Goal: Task Accomplishment & Management: Manage account settings

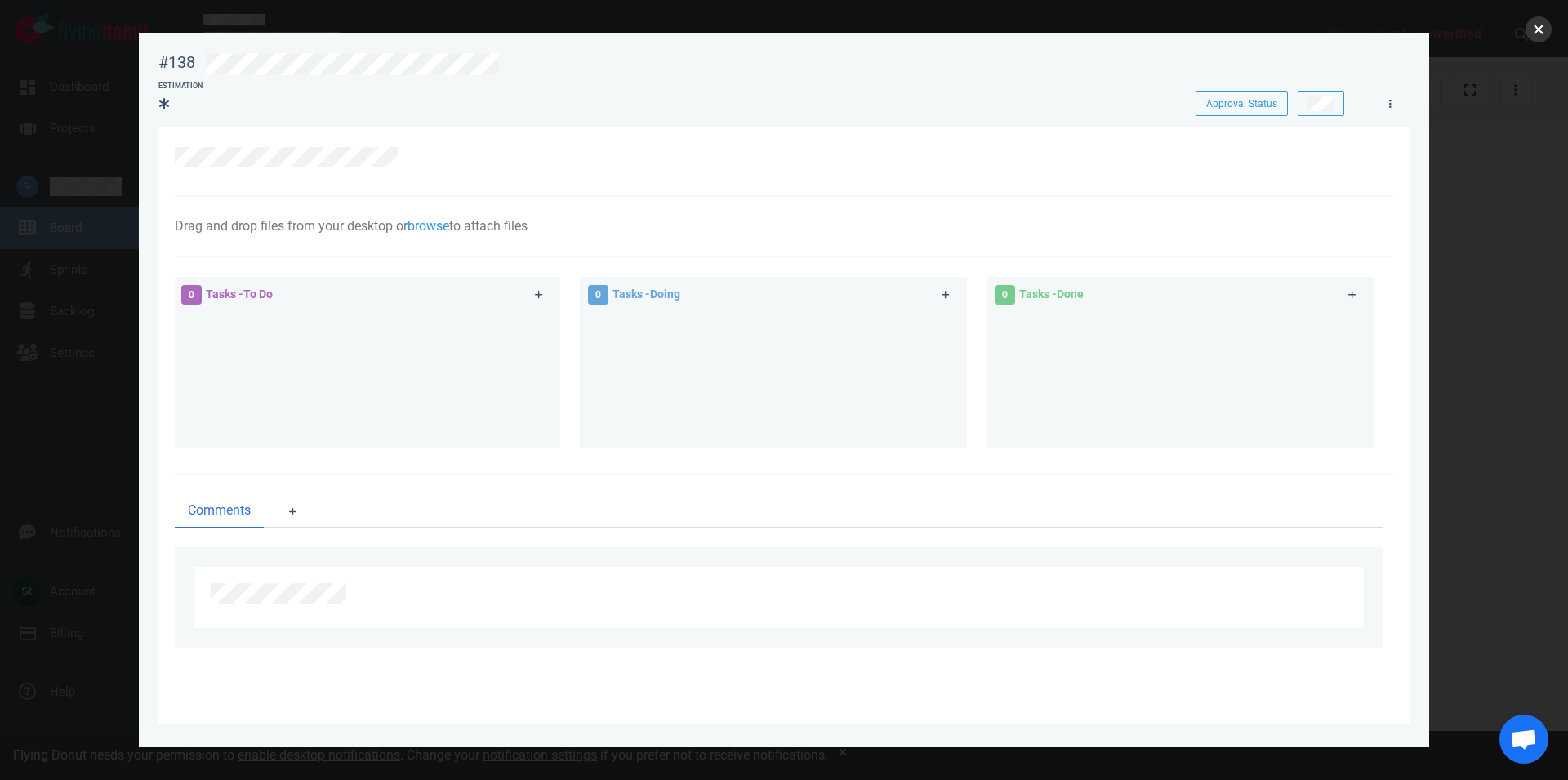
click at [1541, 35] on button "close" at bounding box center [1539, 30] width 26 height 26
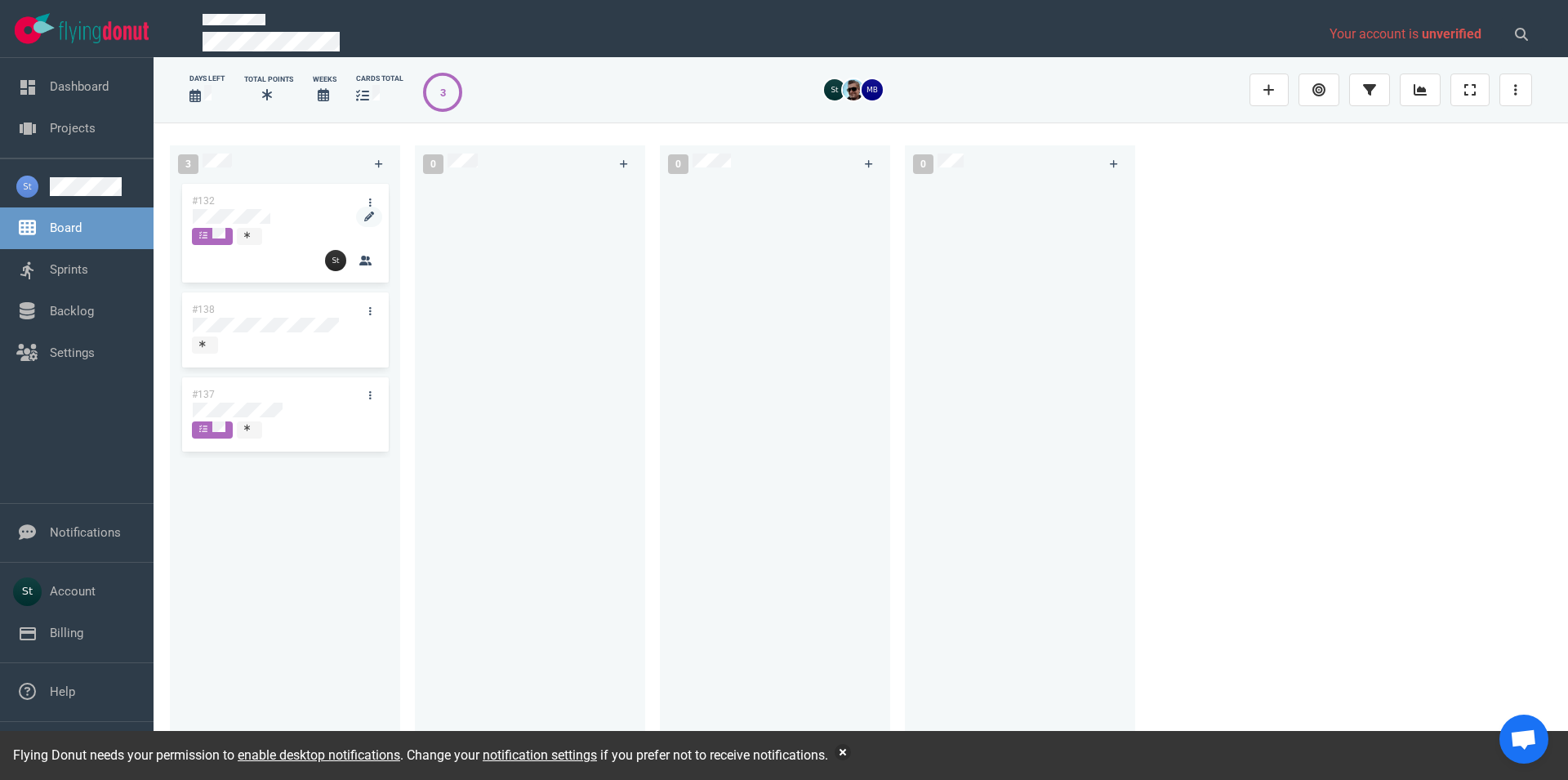
click at [258, 224] on div at bounding box center [285, 218] width 186 height 19
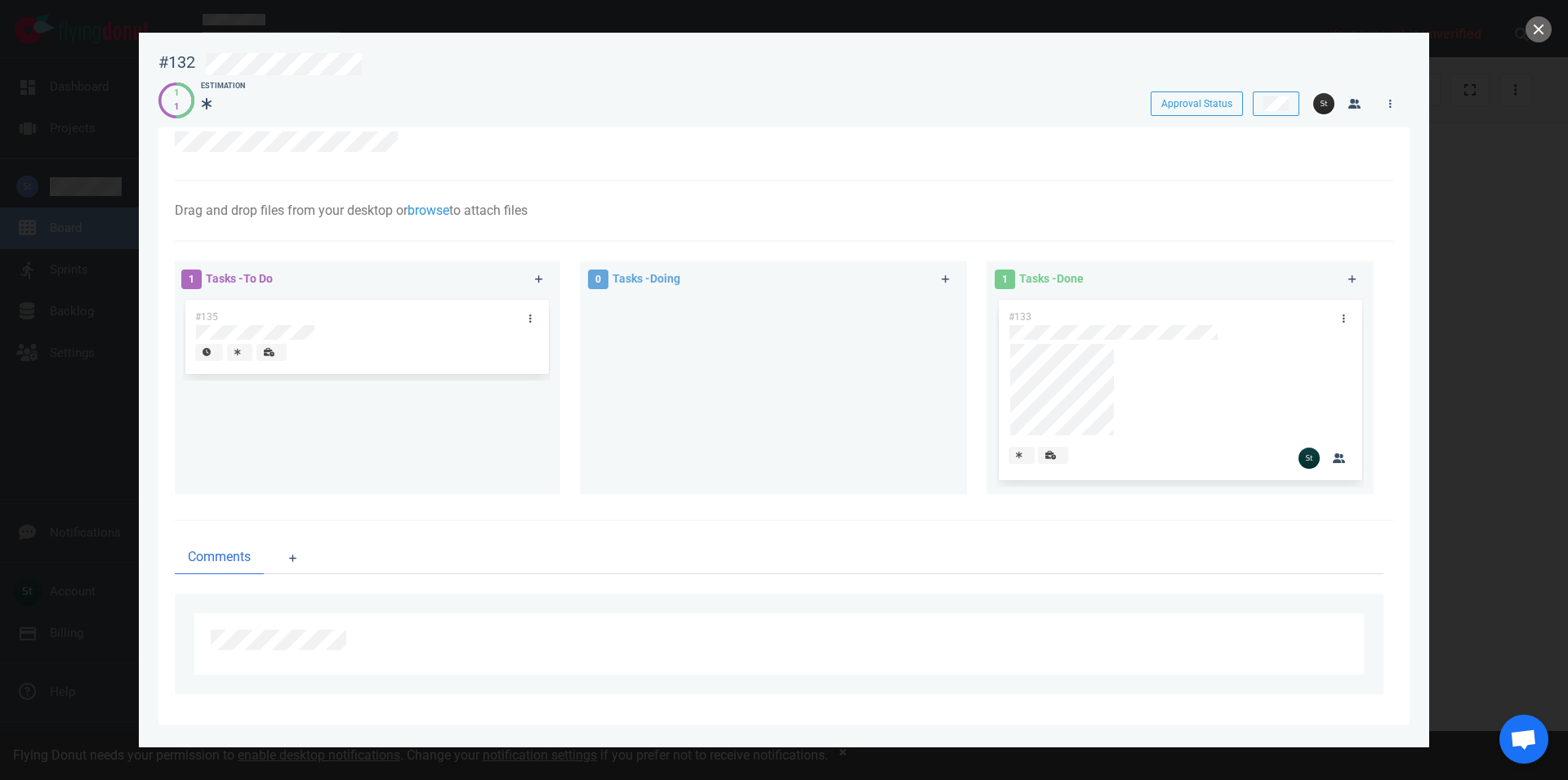
scroll to position [21, 0]
click at [1533, 36] on button "close" at bounding box center [1539, 30] width 26 height 26
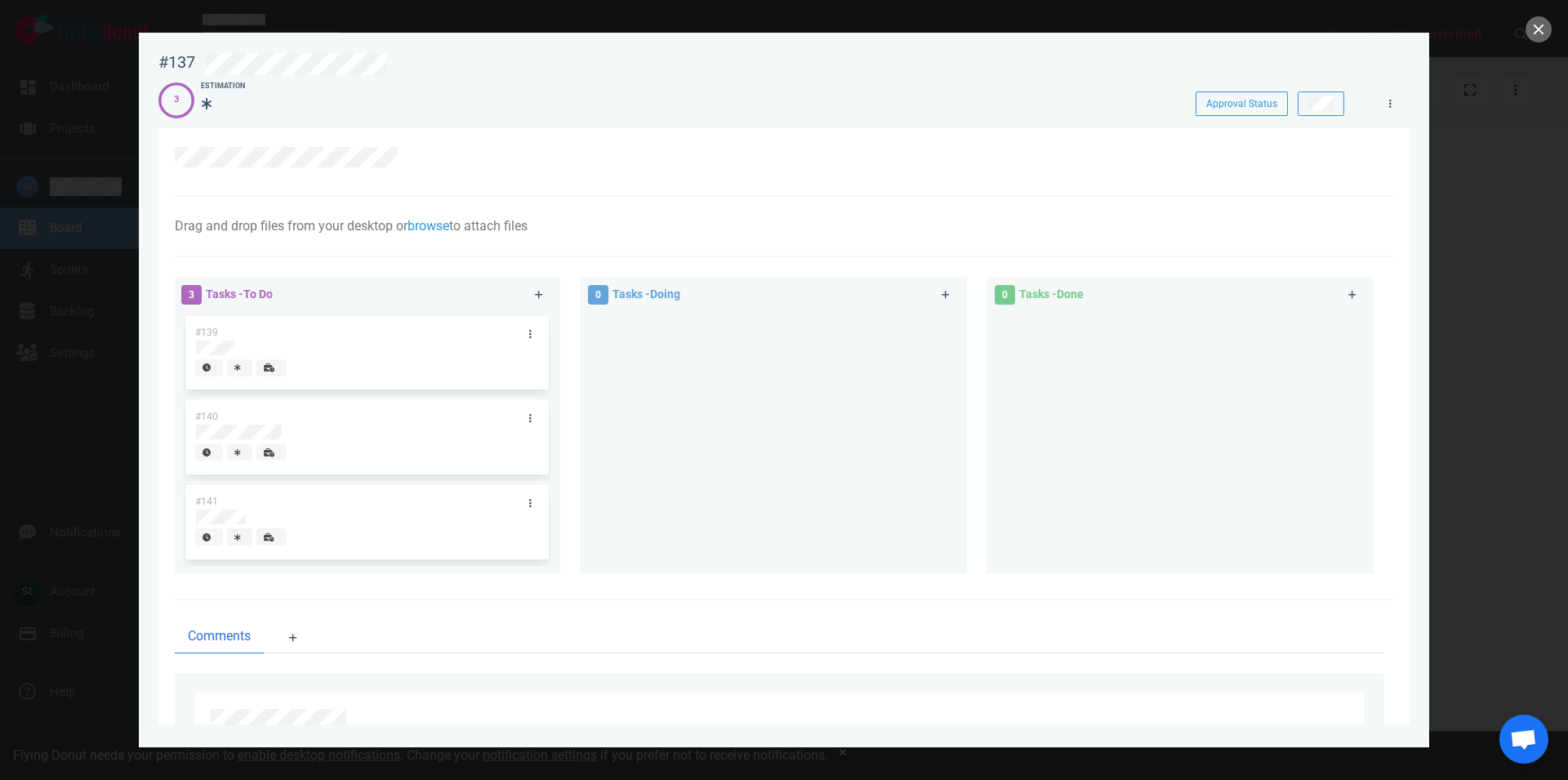
click at [1542, 215] on div at bounding box center [784, 390] width 1568 height 780
click at [1543, 31] on button "close" at bounding box center [1539, 30] width 26 height 26
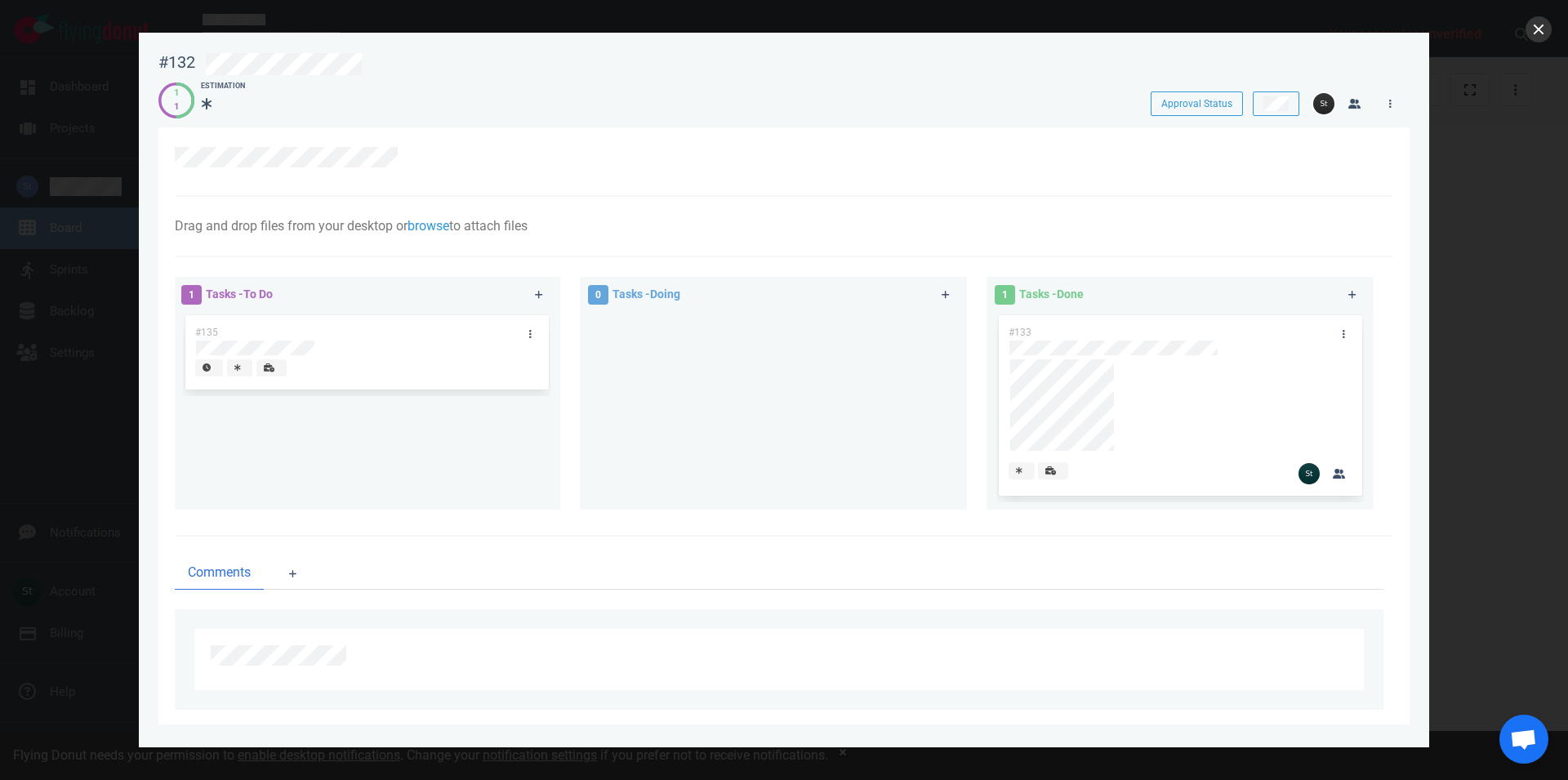
drag, startPoint x: 1520, startPoint y: 36, endPoint x: 1531, endPoint y: 32, distance: 11.7
click at [1521, 35] on div at bounding box center [784, 390] width 1568 height 780
click at [1531, 32] on button "close" at bounding box center [1539, 30] width 26 height 26
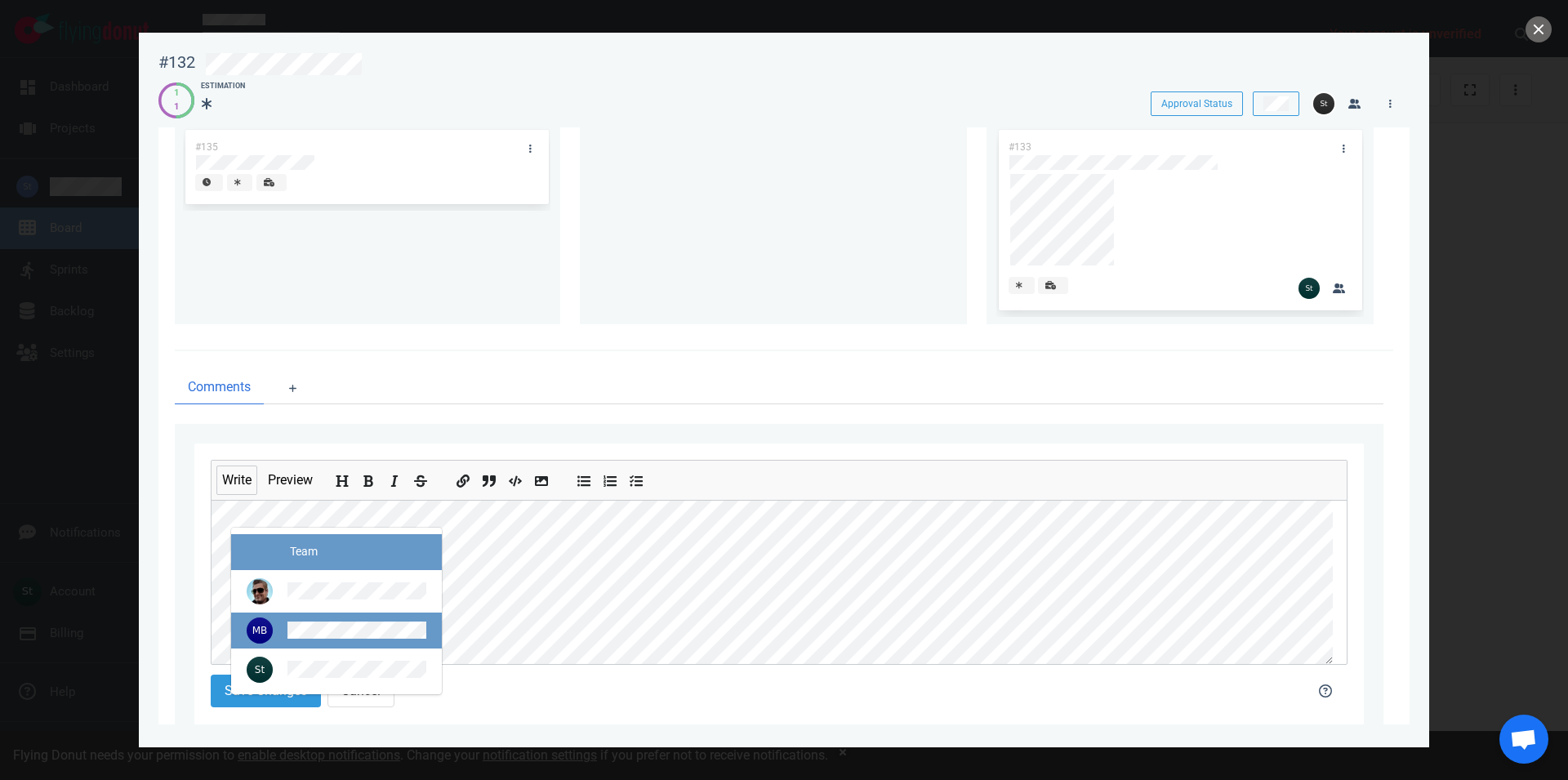
scroll to position [186, 0]
click at [341, 620] on div at bounding box center [336, 630] width 184 height 26
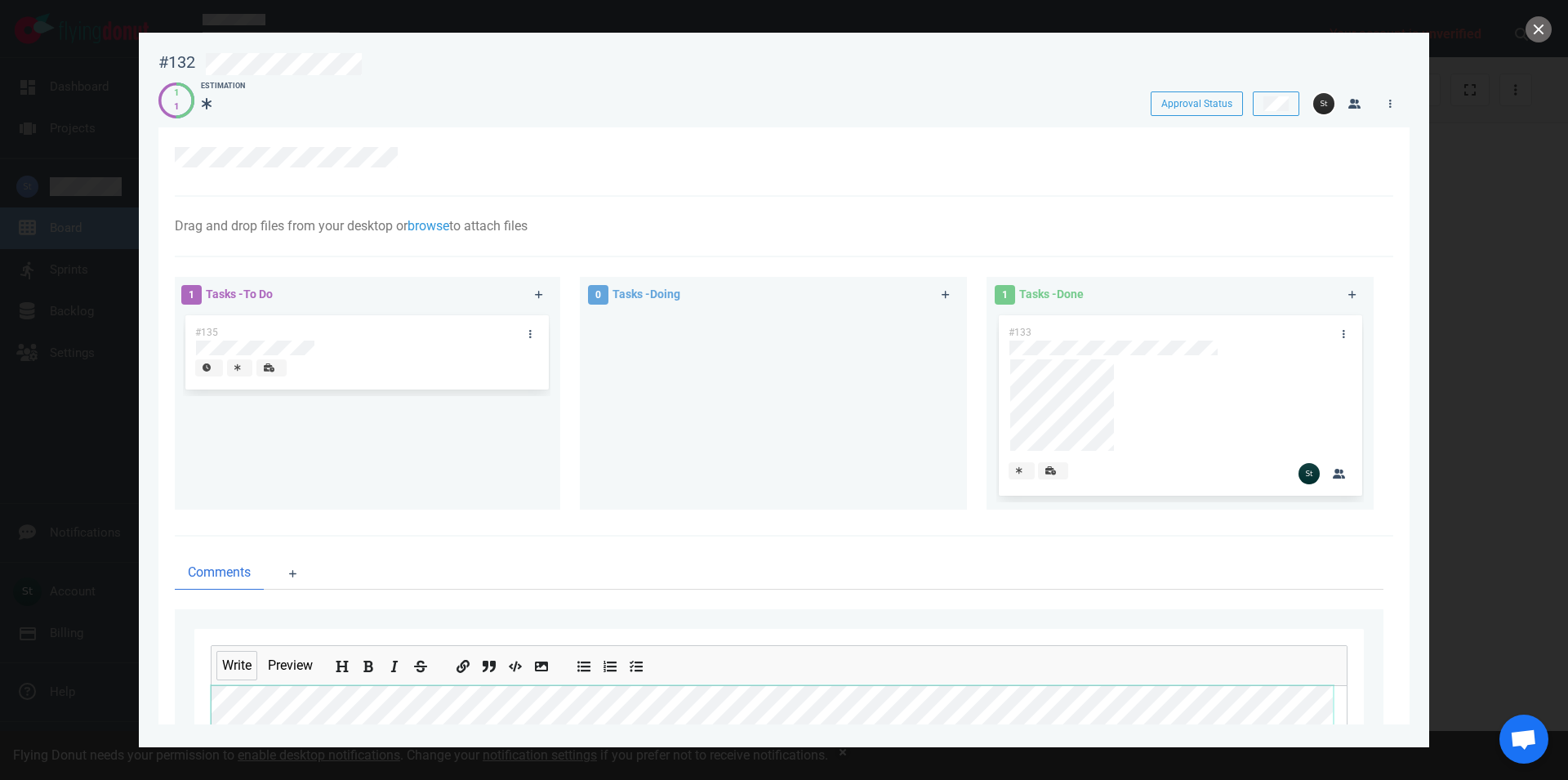
scroll to position [242, 0]
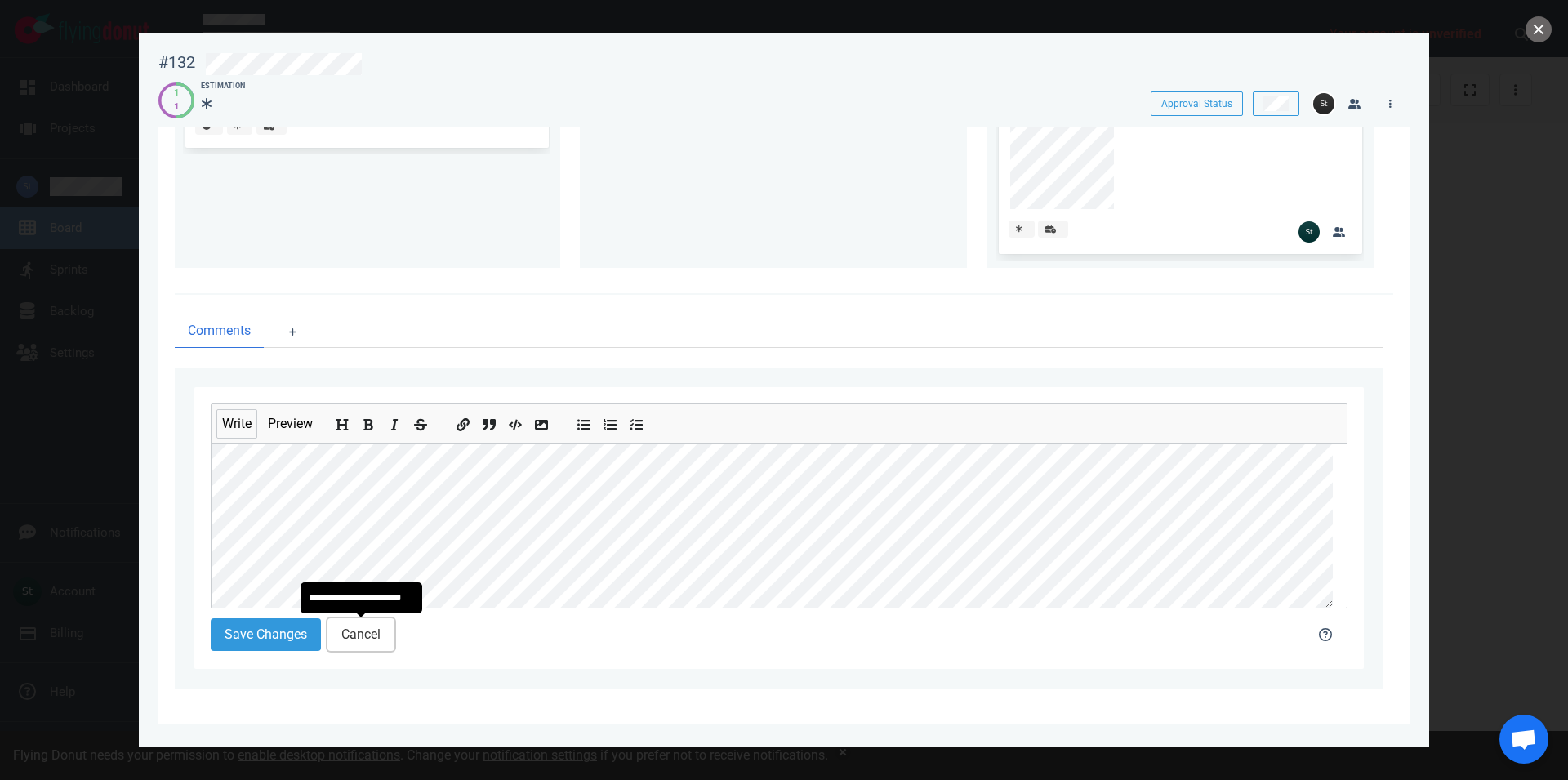
click at [379, 625] on button "Cancel" at bounding box center [360, 634] width 67 height 32
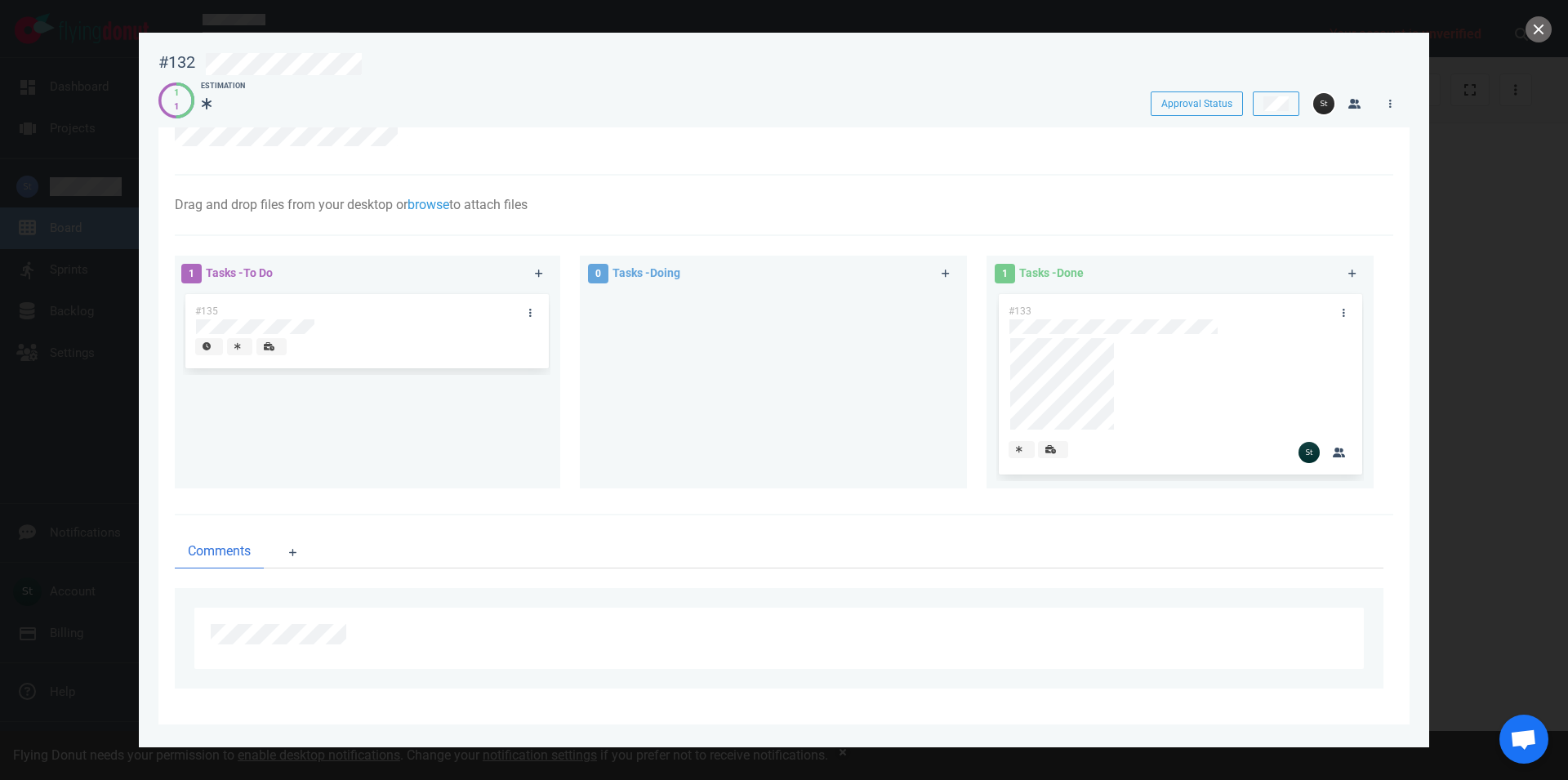
scroll to position [0, 0]
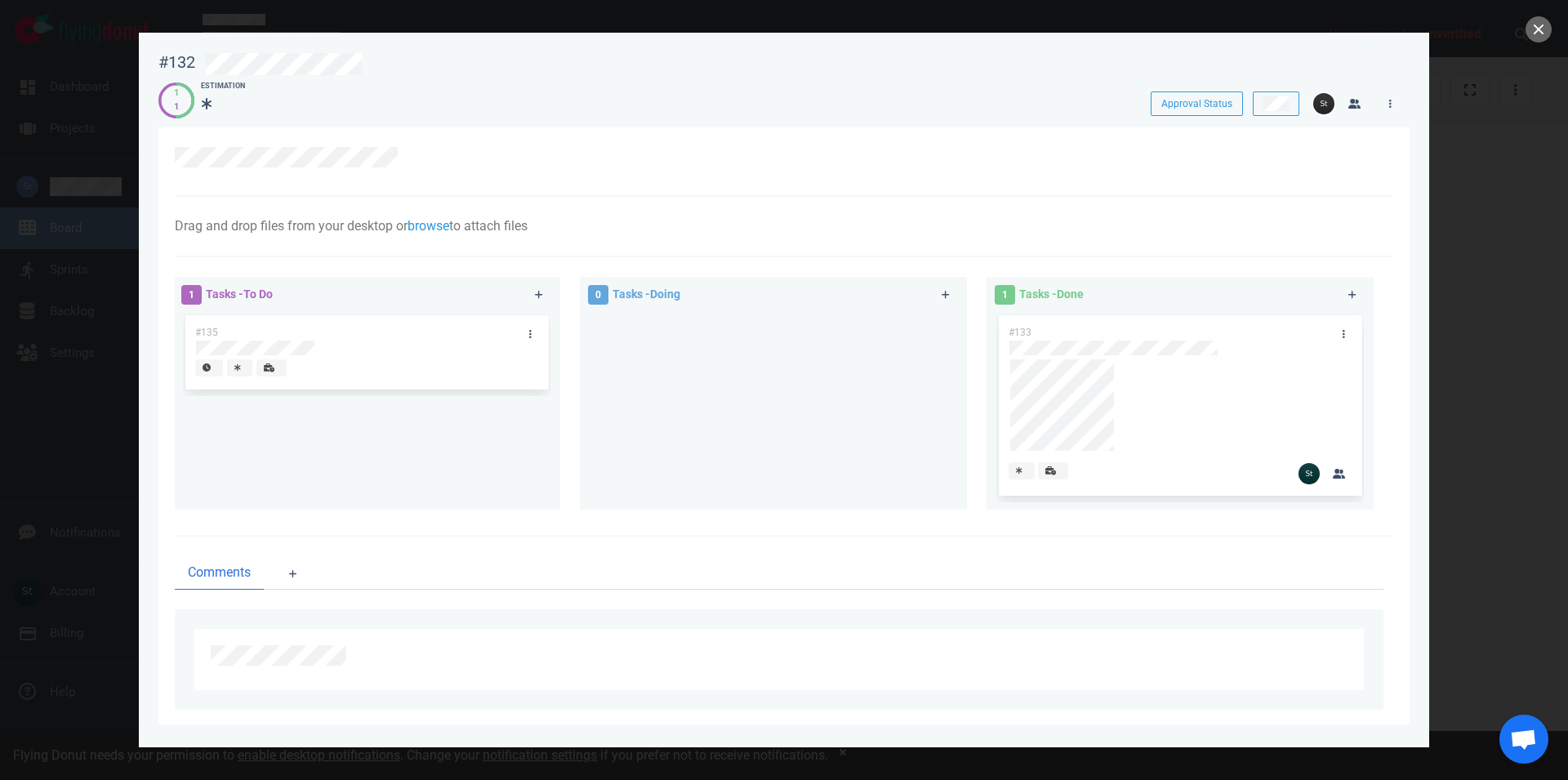
click at [1500, 228] on div at bounding box center [784, 390] width 1568 height 780
click at [1538, 34] on button "close" at bounding box center [1539, 30] width 26 height 26
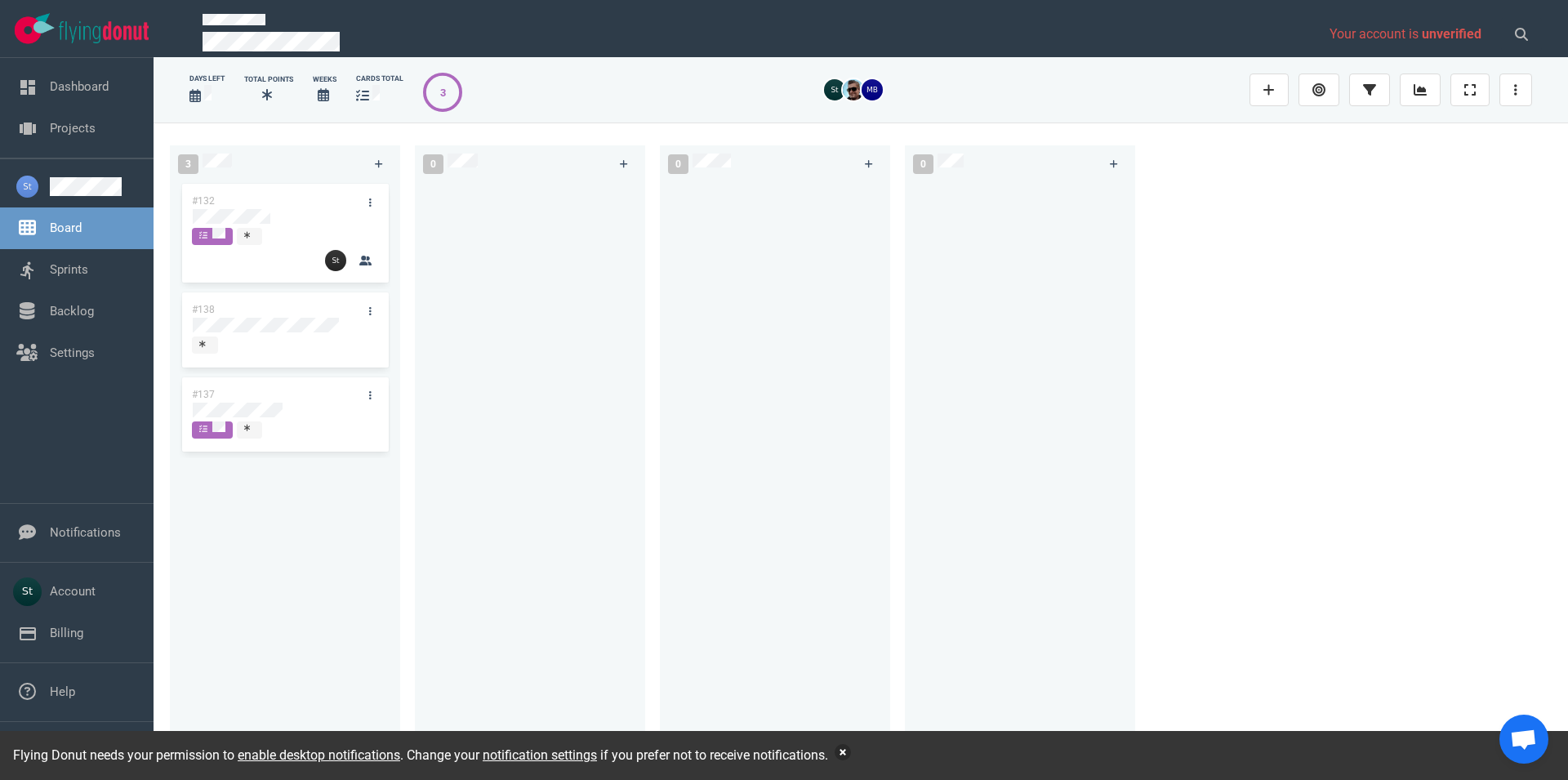
click at [843, 752] on button "button" at bounding box center [843, 752] width 17 height 17
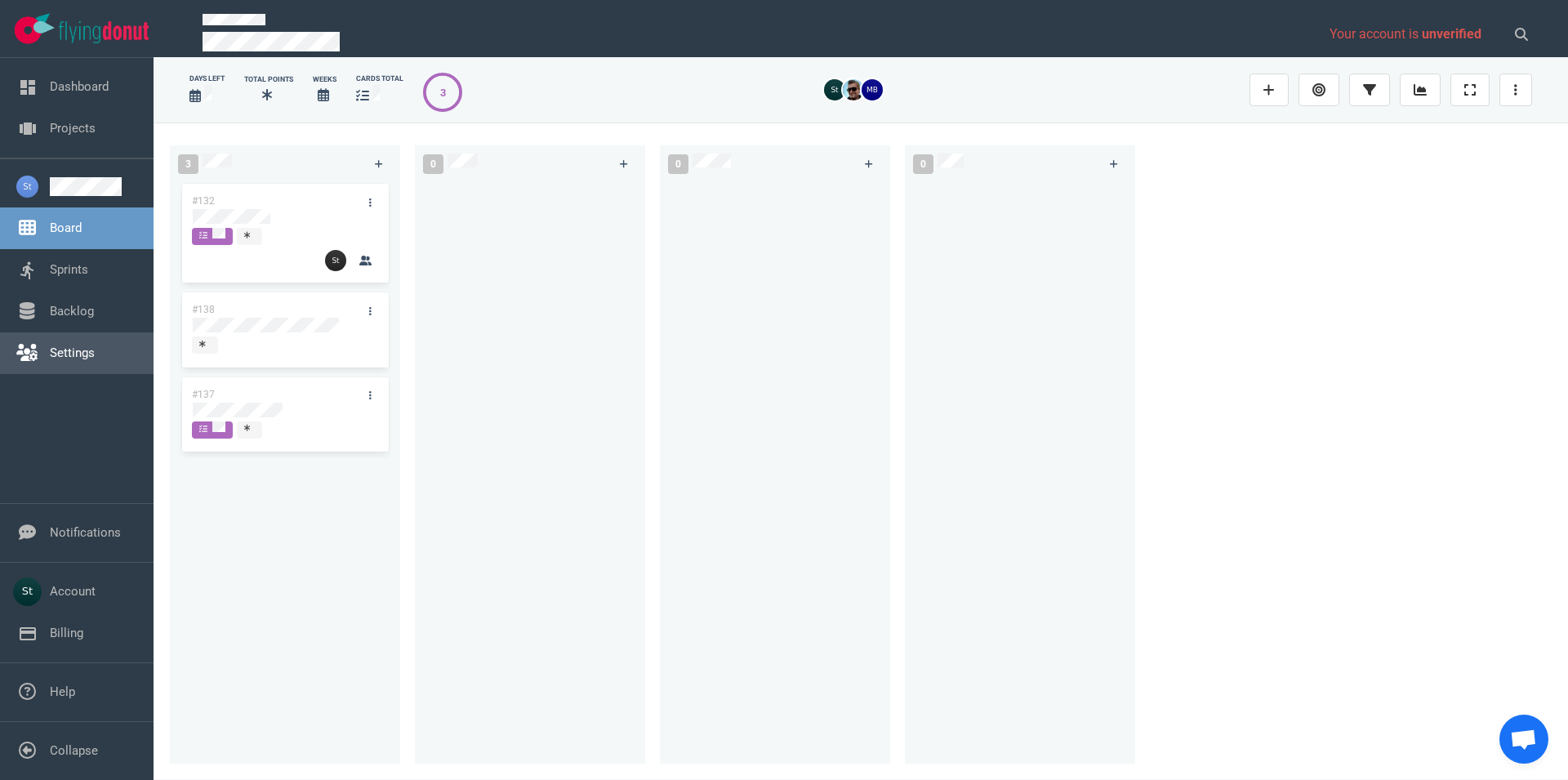
click at [91, 346] on link "Settings" at bounding box center [72, 353] width 45 height 15
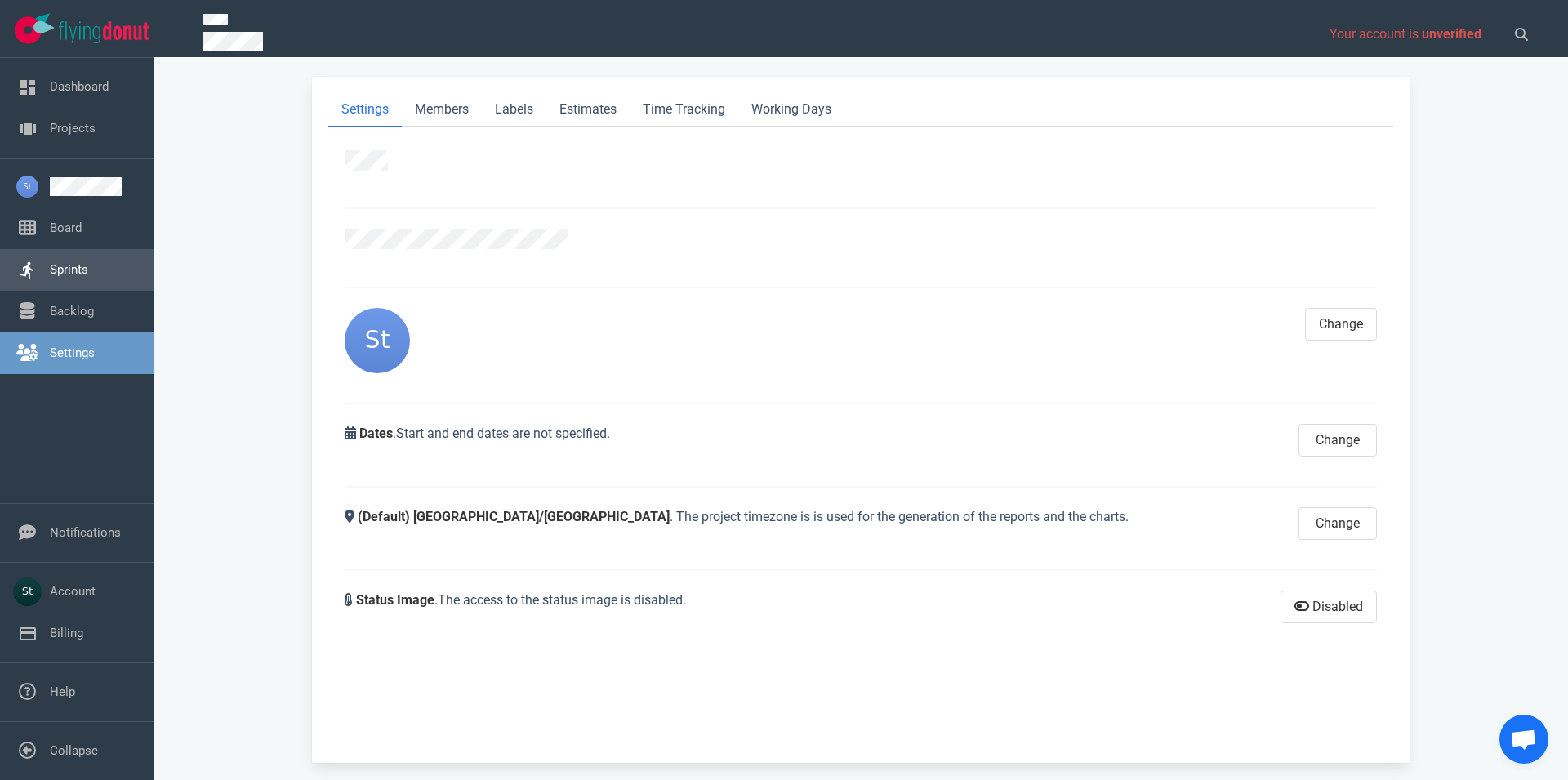
click at [88, 277] on link "Sprints" at bounding box center [69, 269] width 39 height 15
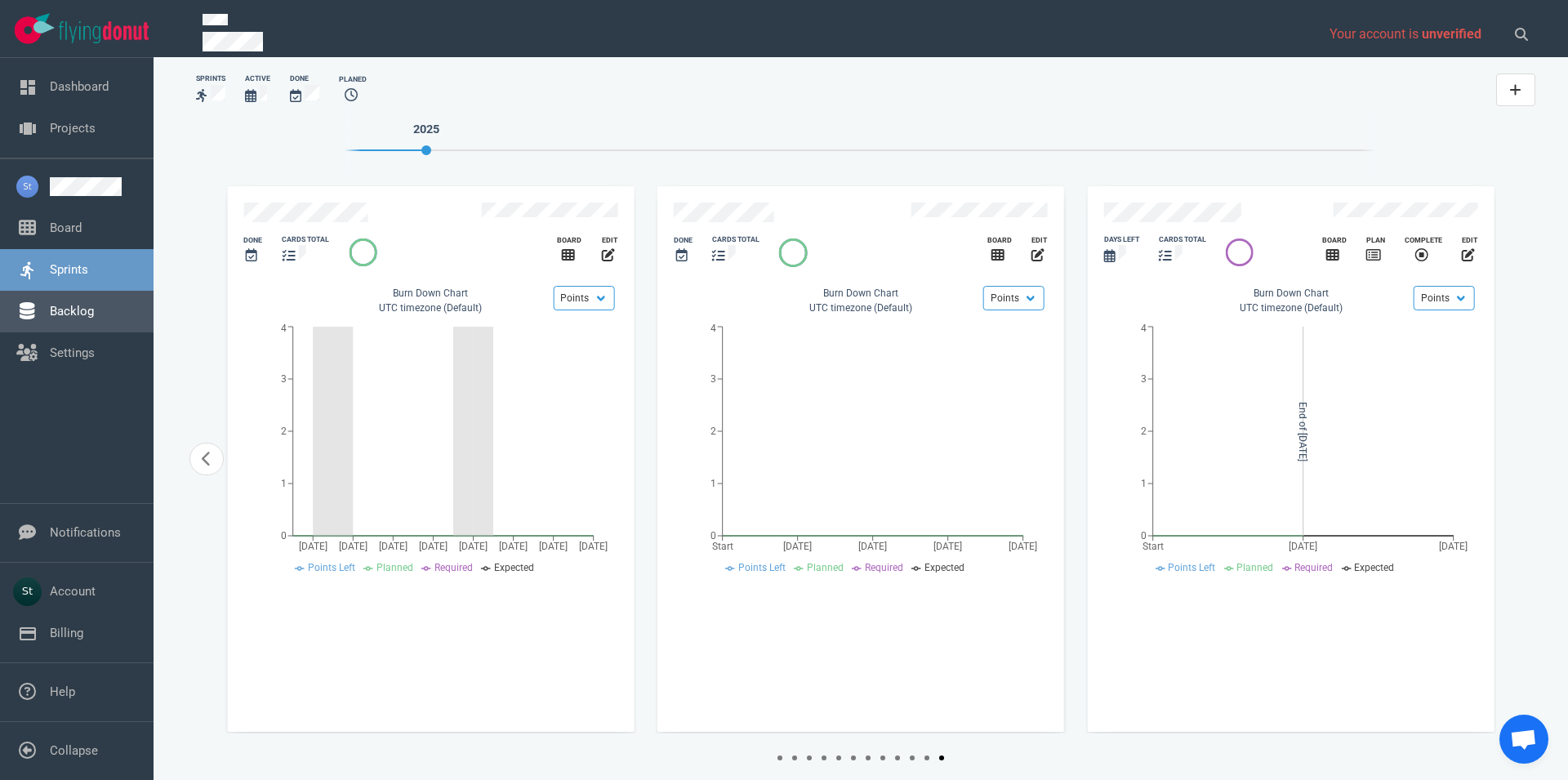
click at [94, 307] on link "Backlog" at bounding box center [72, 312] width 44 height 15
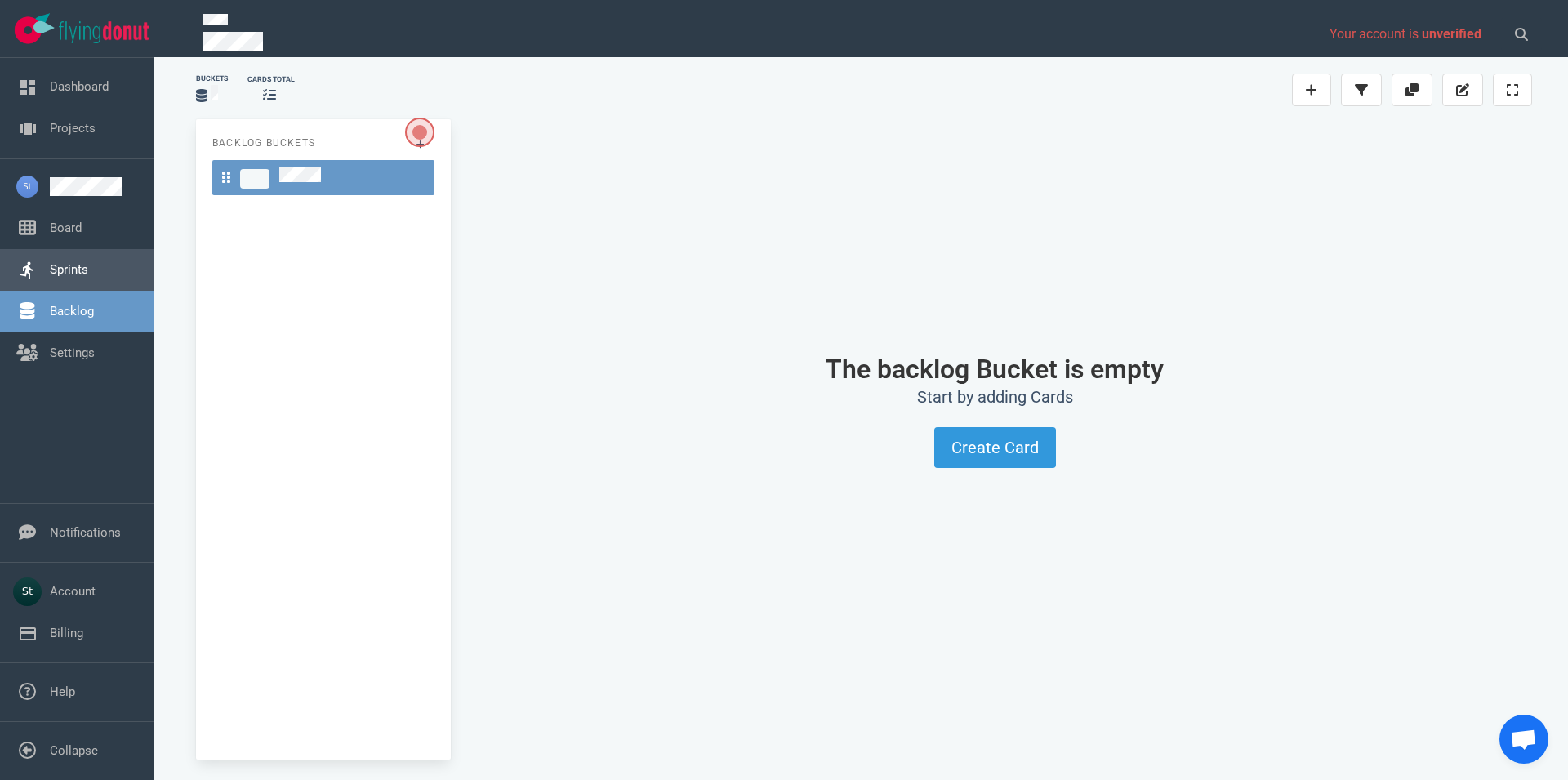
click at [88, 277] on link "Sprints" at bounding box center [69, 269] width 39 height 15
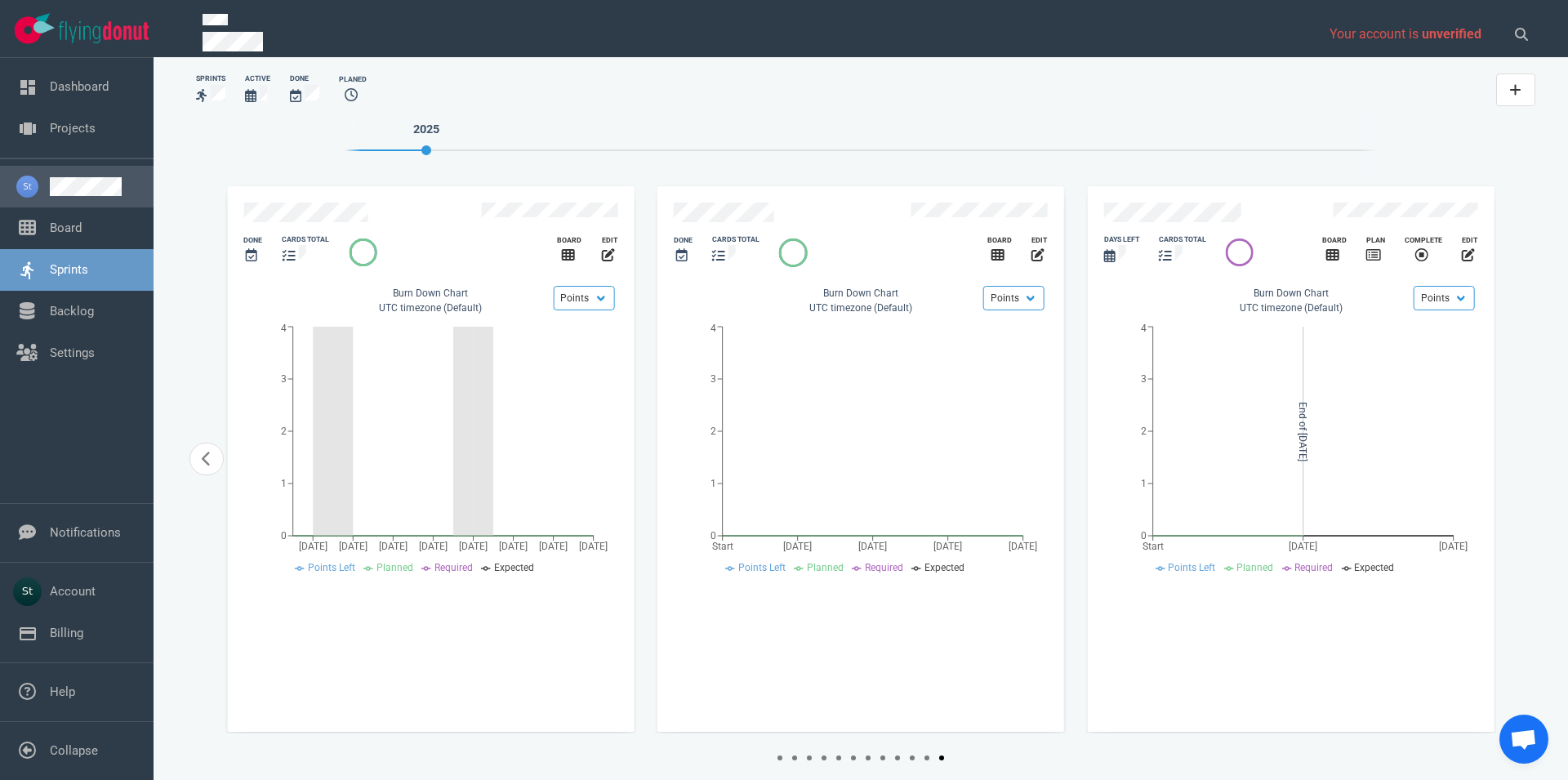
click at [97, 194] on link at bounding box center [95, 186] width 90 height 18
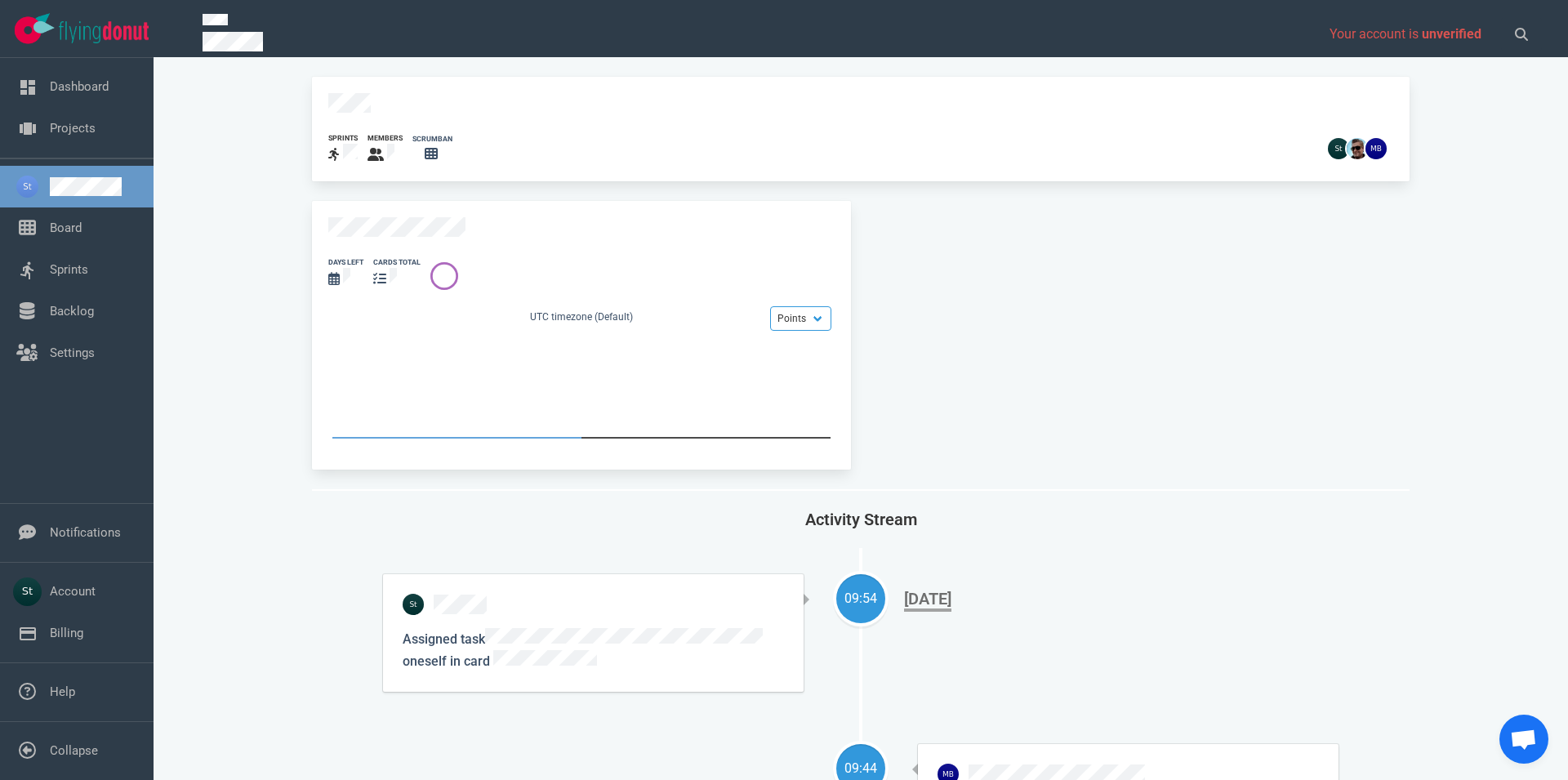
drag, startPoint x: 358, startPoint y: 272, endPoint x: 338, endPoint y: 268, distance: 20.4
click at [338, 268] on div at bounding box center [346, 278] width 35 height 21
click at [338, 272] on icon at bounding box center [334, 278] width 11 height 13
click at [82, 235] on link "Board" at bounding box center [65, 228] width 32 height 15
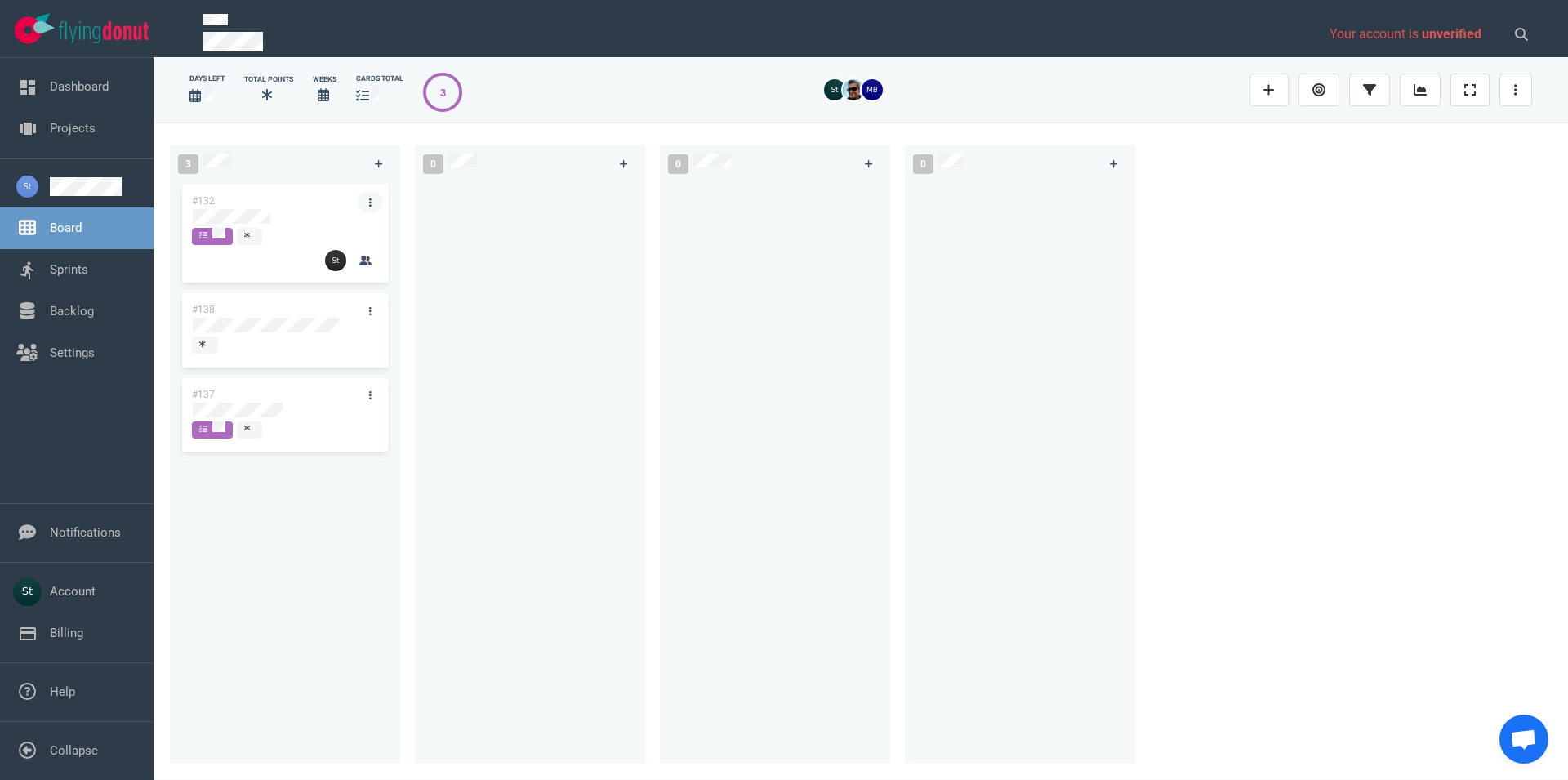
click at [368, 196] on link at bounding box center [370, 202] width 26 height 20
click at [349, 169] on div "3" at bounding box center [267, 163] width 197 height 40
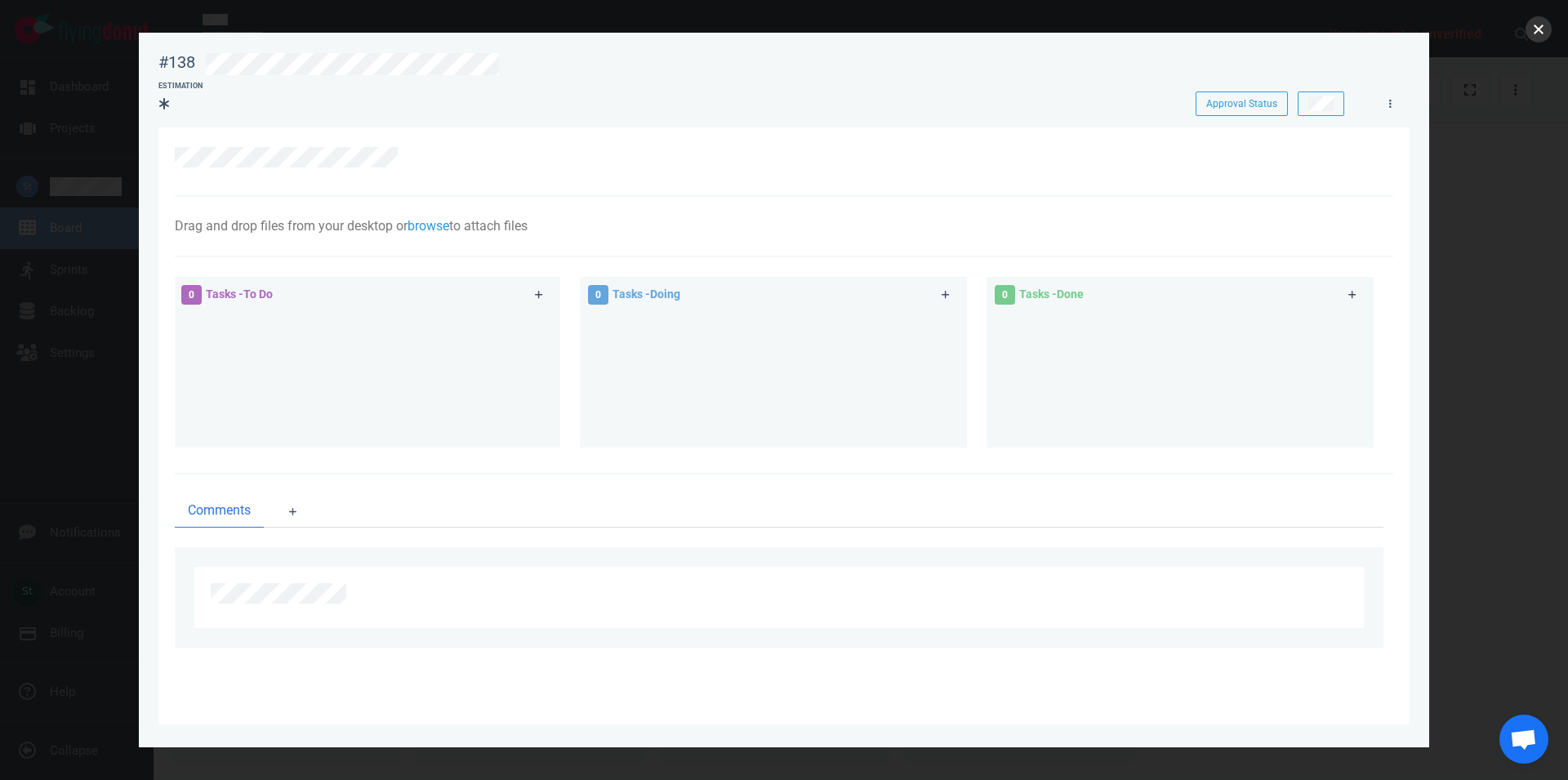
click at [1543, 30] on button "close" at bounding box center [1539, 30] width 26 height 26
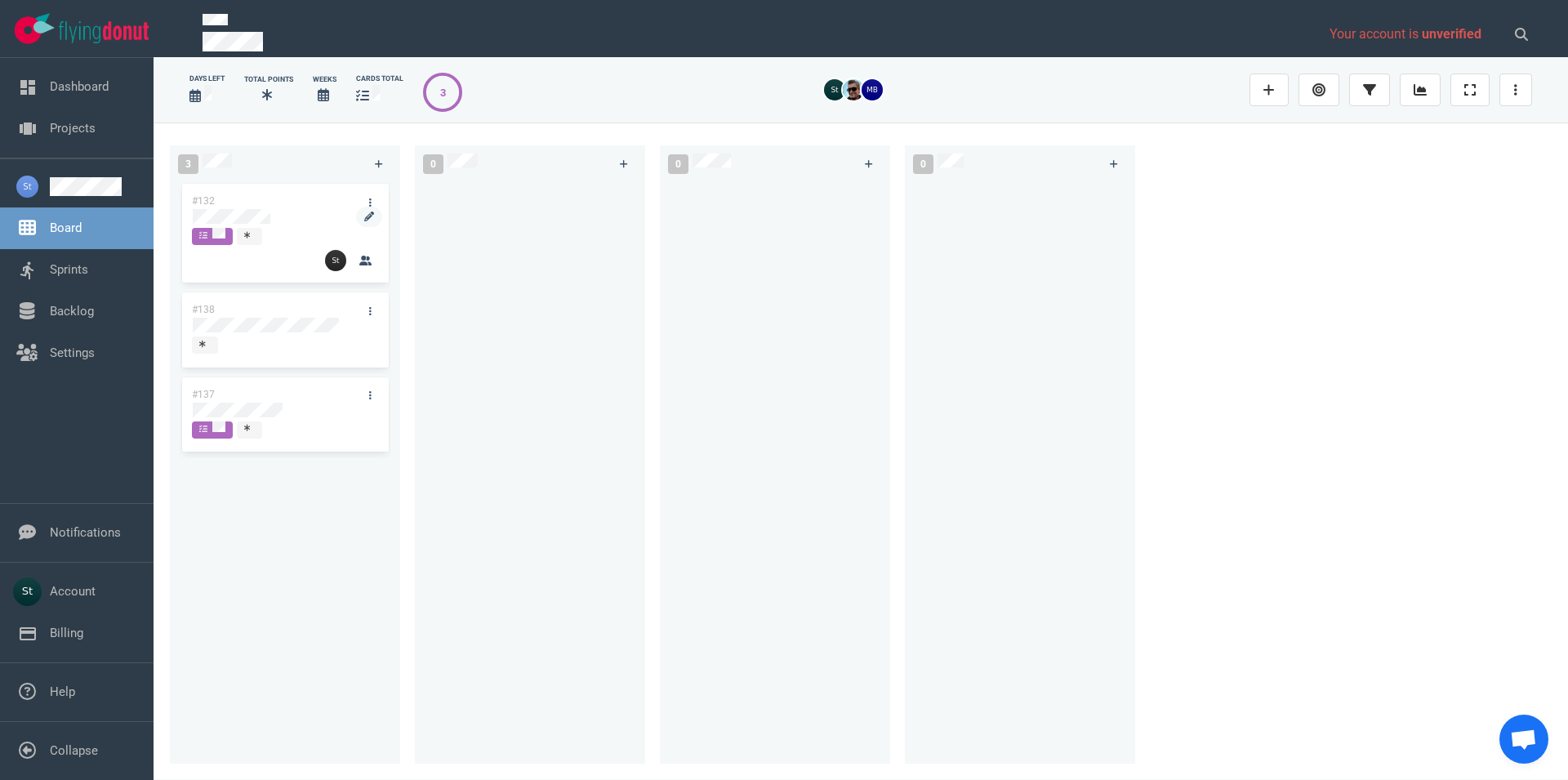
click at [293, 211] on div at bounding box center [285, 217] width 184 height 15
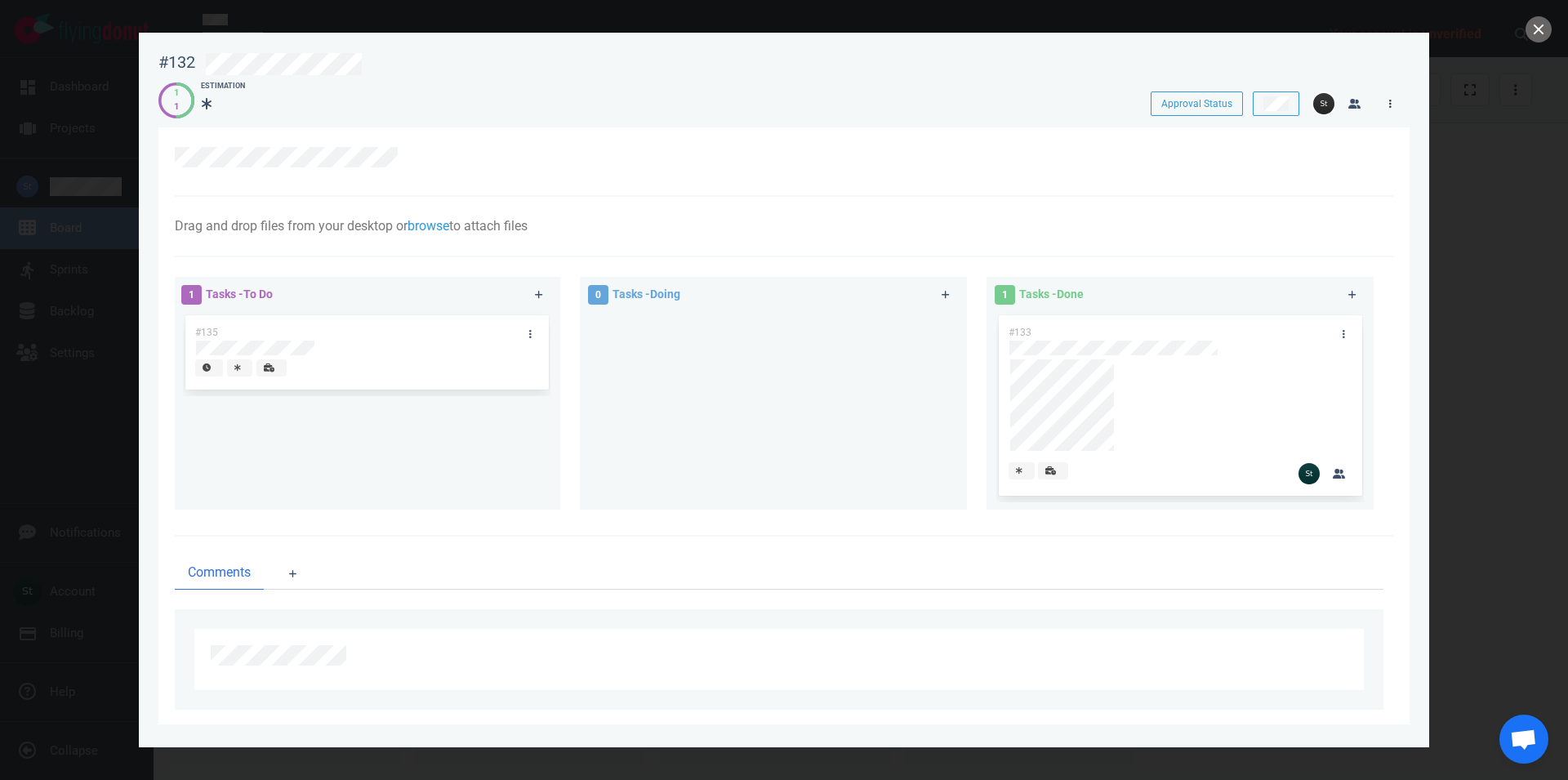
click at [1391, 100] on icon at bounding box center [1390, 103] width 3 height 10
click at [1379, 57] on div at bounding box center [1398, 62] width 42 height 39
click at [1546, 30] on button "close" at bounding box center [1539, 30] width 26 height 26
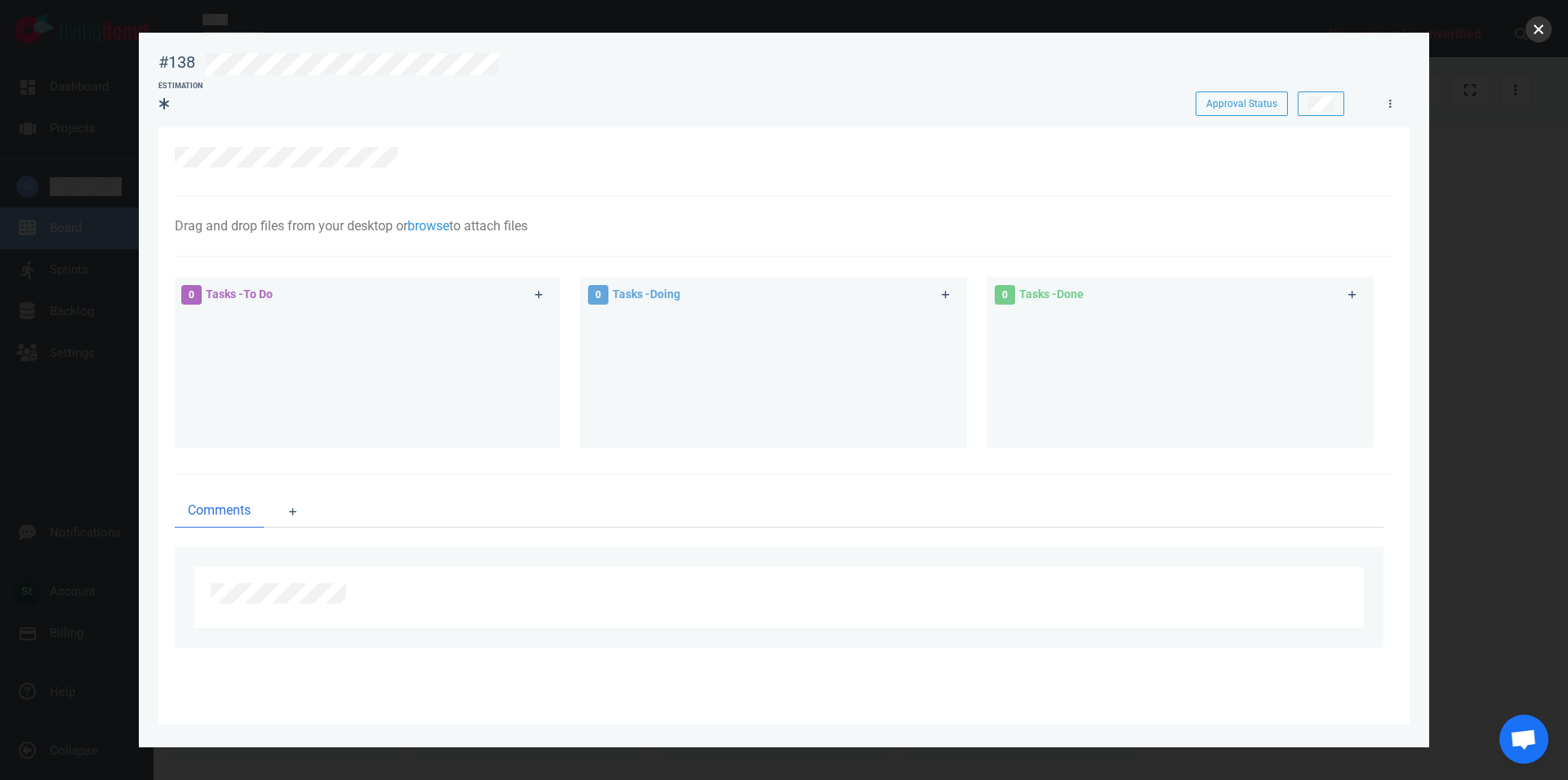
click at [1544, 33] on button "close" at bounding box center [1539, 30] width 26 height 26
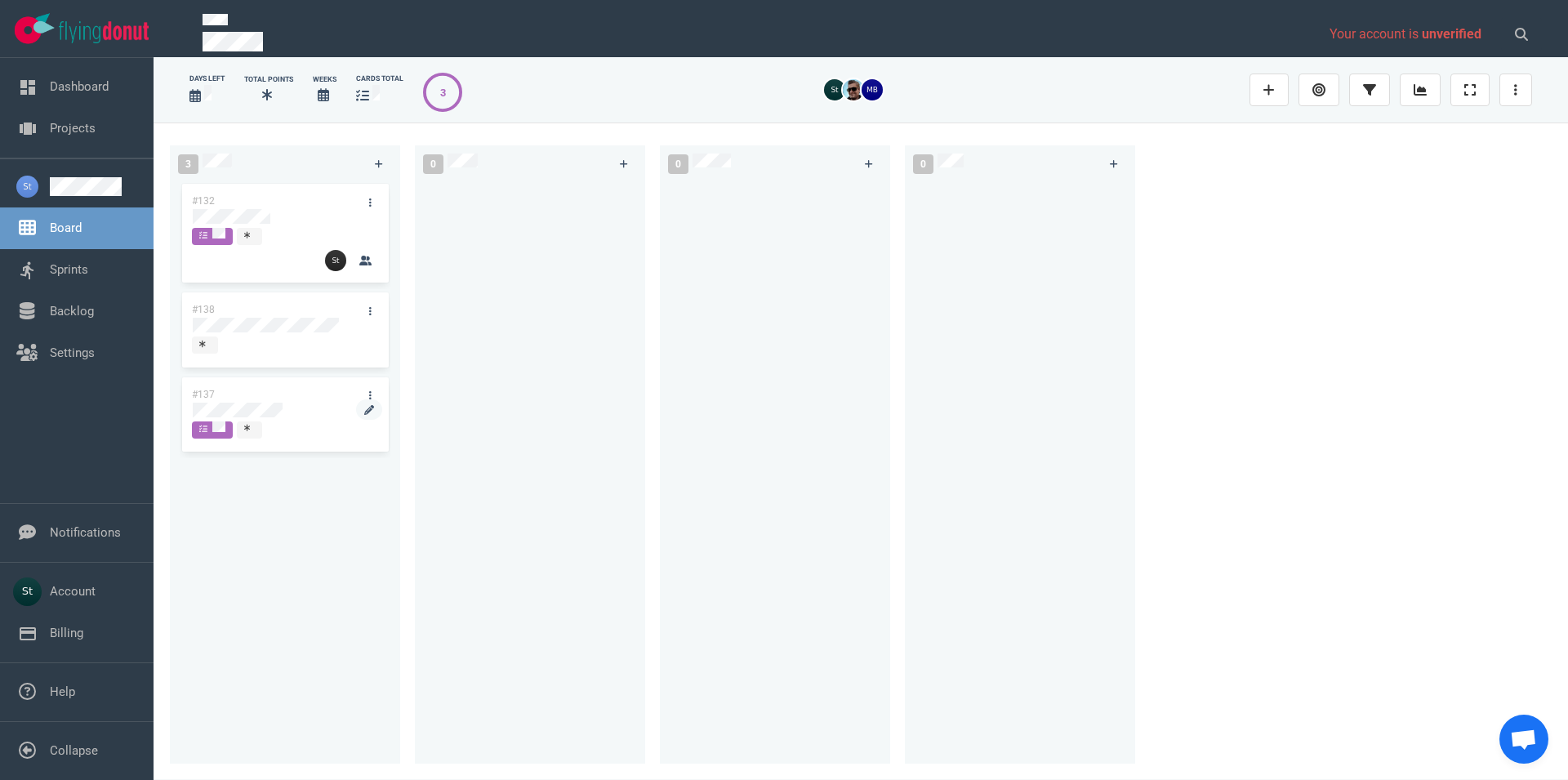
click at [312, 406] on div at bounding box center [285, 410] width 184 height 15
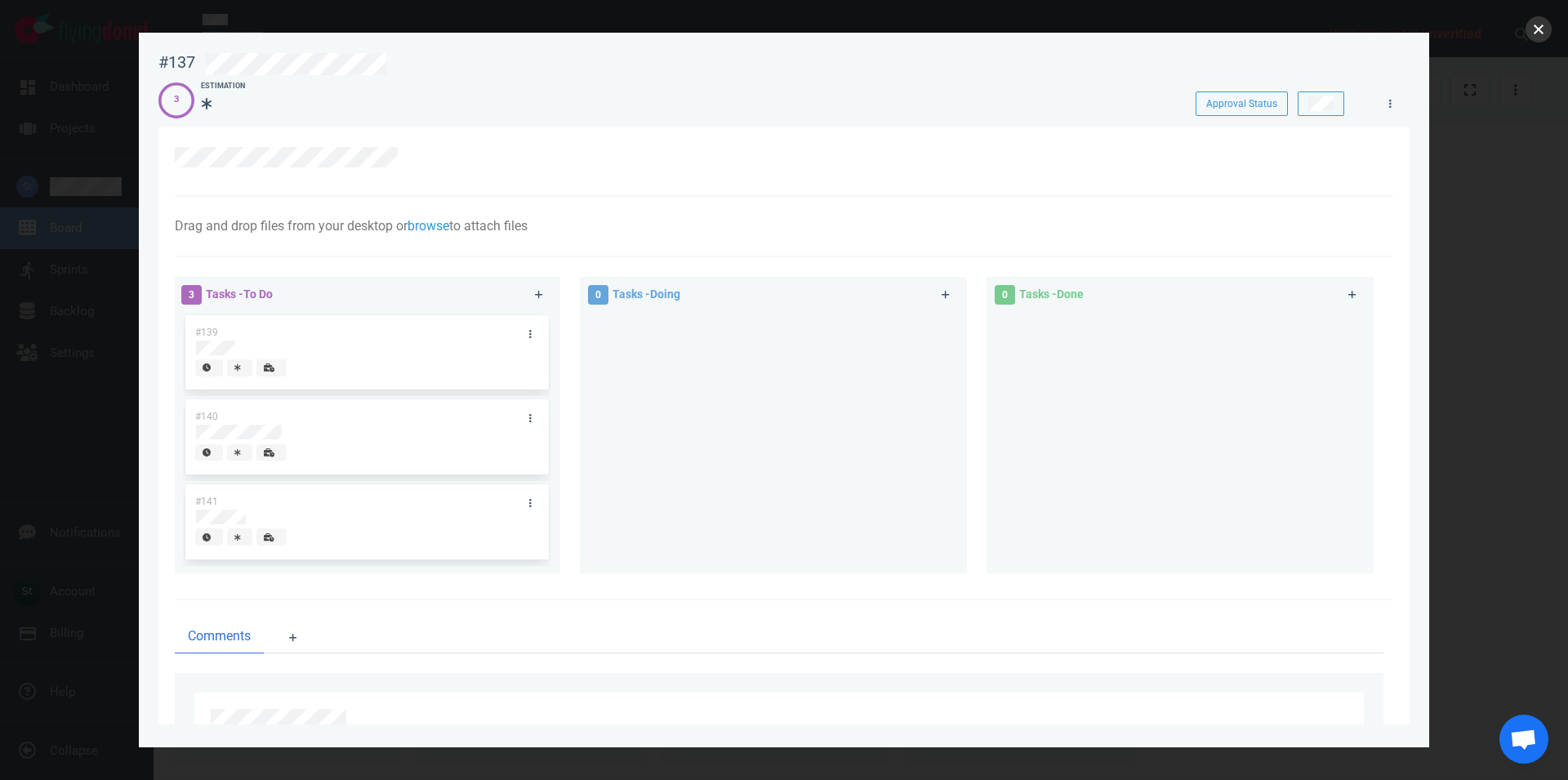
click at [1548, 35] on button "close" at bounding box center [1539, 30] width 26 height 26
click at [1542, 26] on button "close" at bounding box center [1539, 30] width 26 height 26
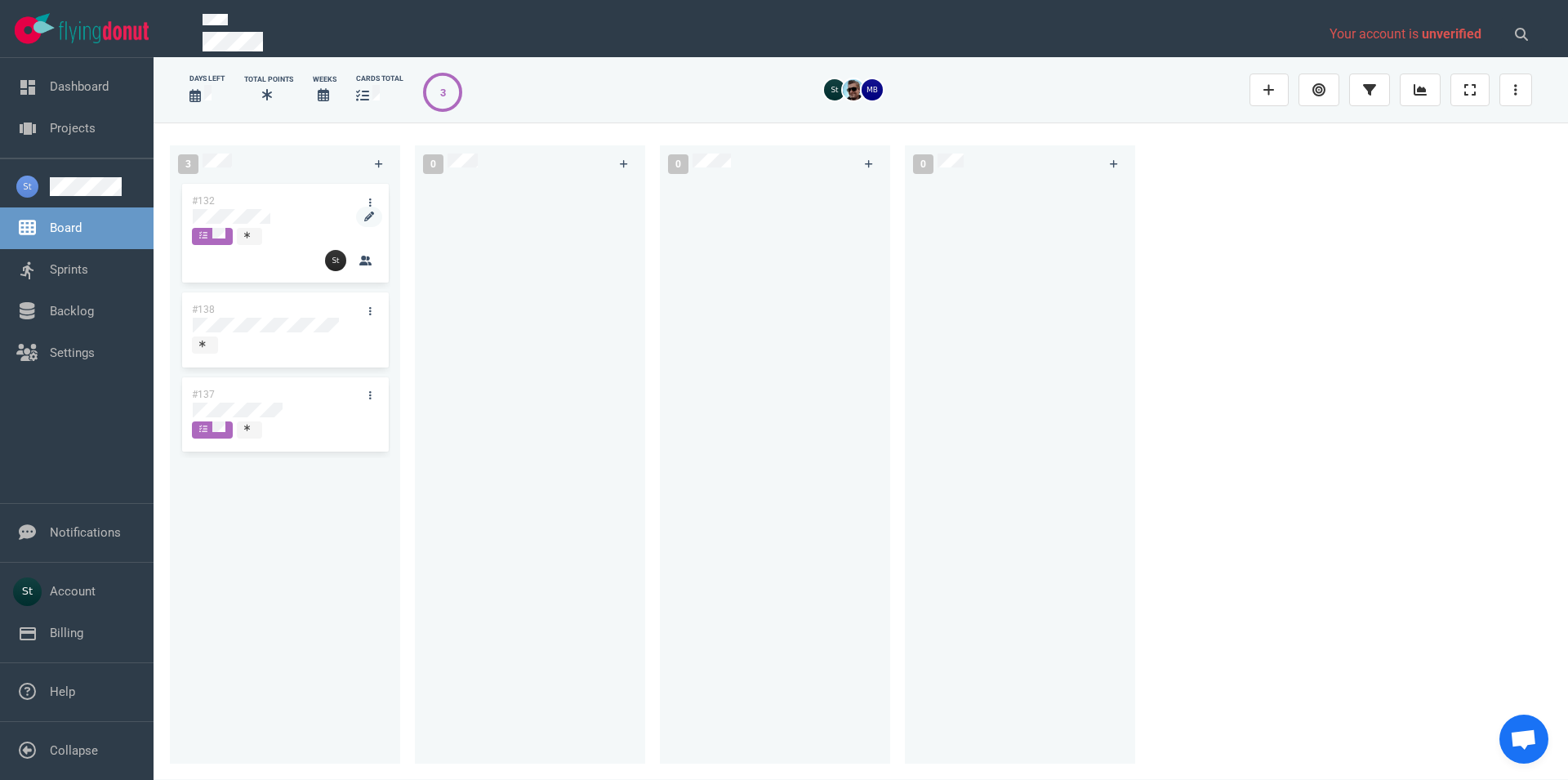
click at [245, 224] on div at bounding box center [285, 218] width 186 height 19
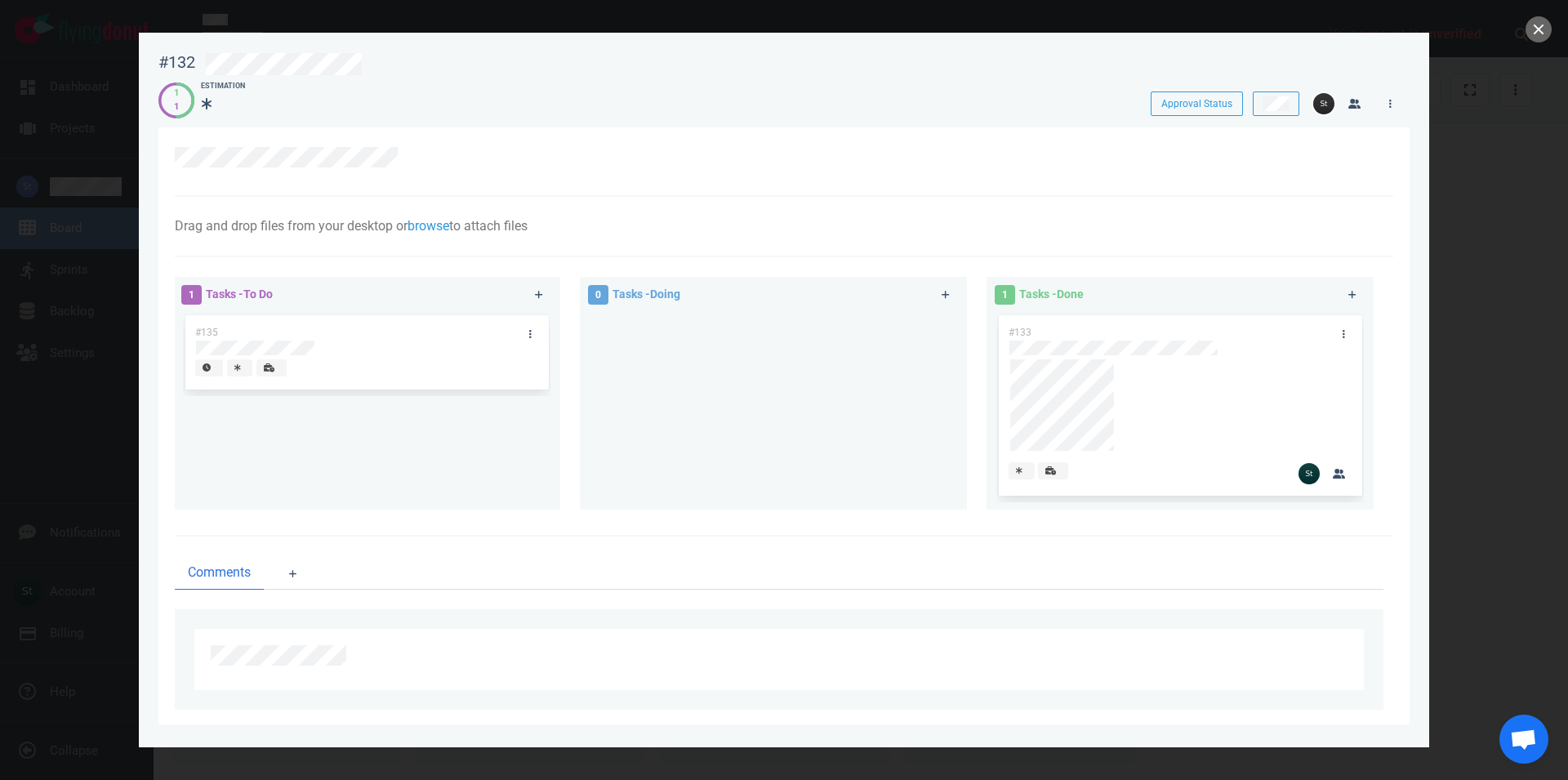
scroll to position [21, 0]
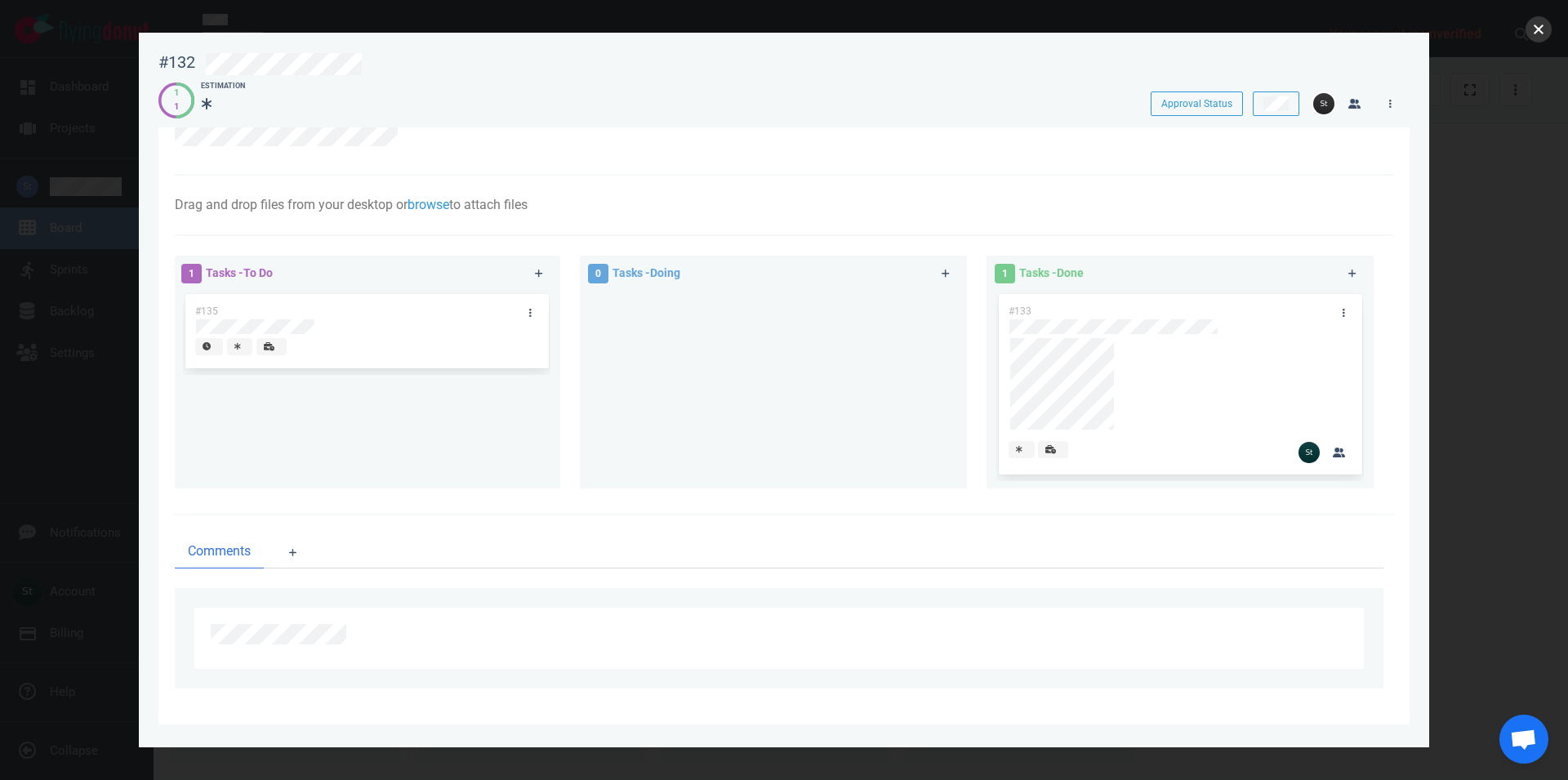
click at [1540, 32] on button "close" at bounding box center [1539, 30] width 26 height 26
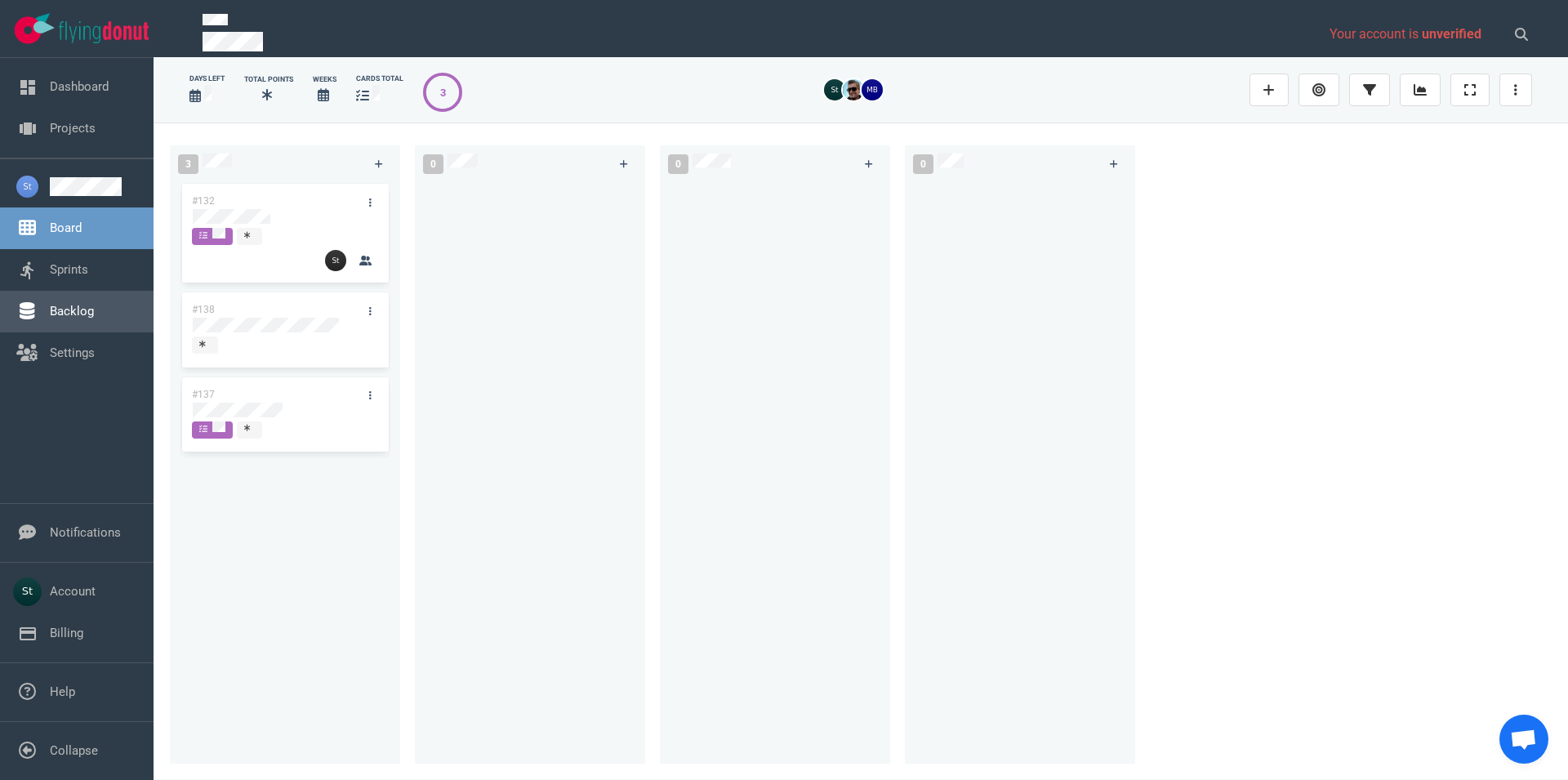
click at [77, 318] on link "Backlog" at bounding box center [72, 312] width 44 height 15
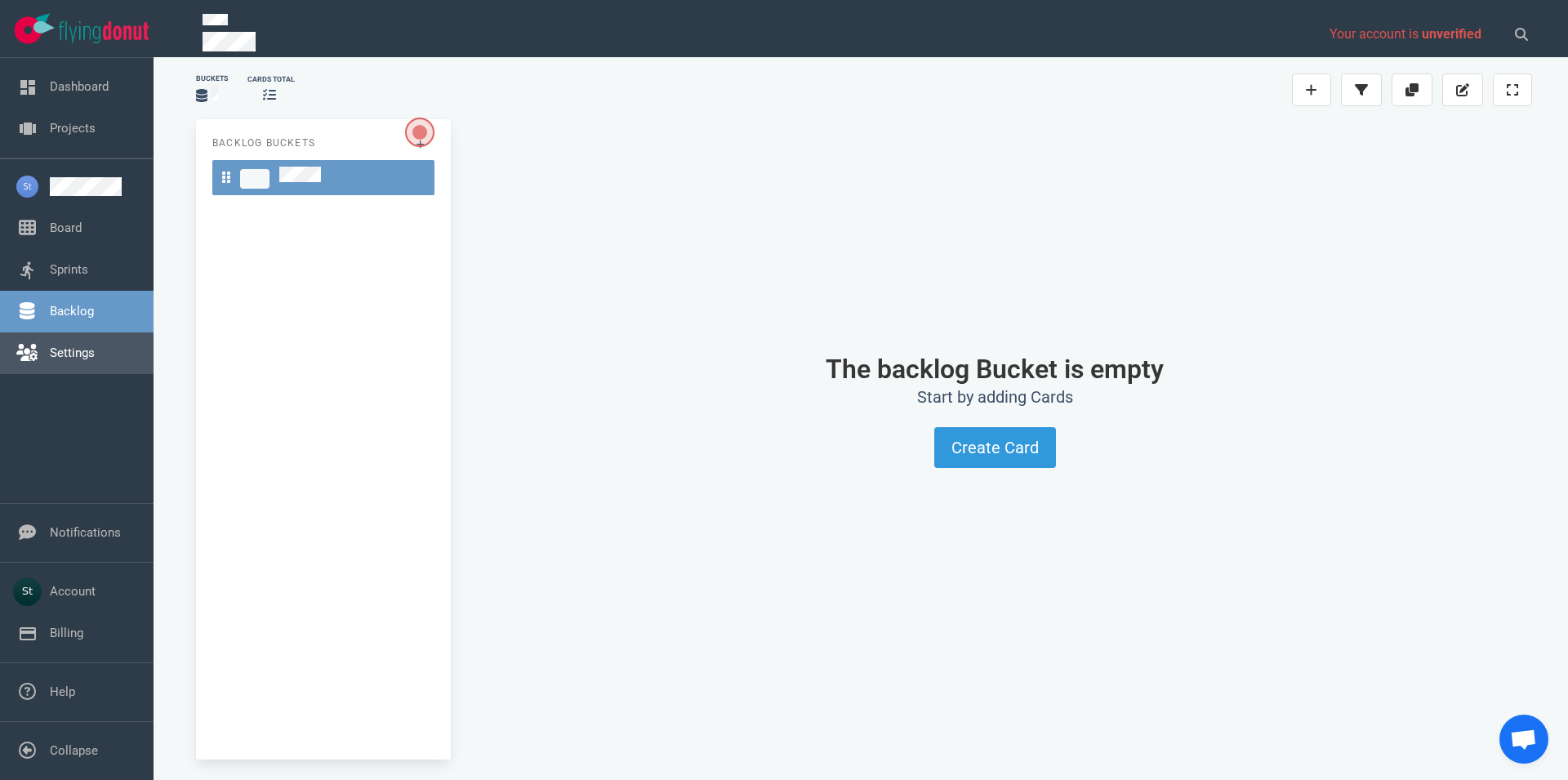
click at [95, 355] on link "Settings" at bounding box center [72, 353] width 45 height 15
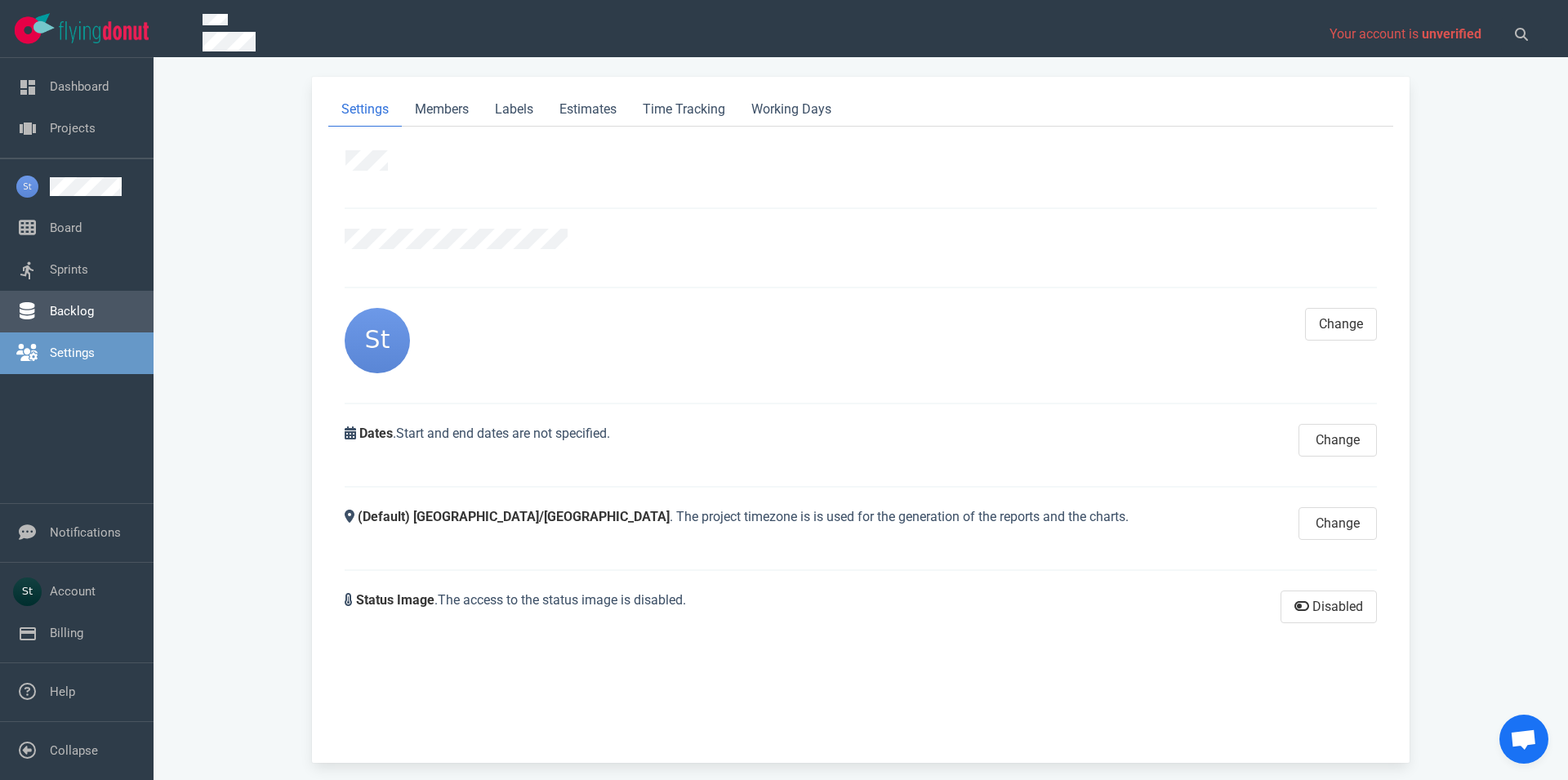
click at [94, 304] on link "Backlog" at bounding box center [72, 312] width 44 height 15
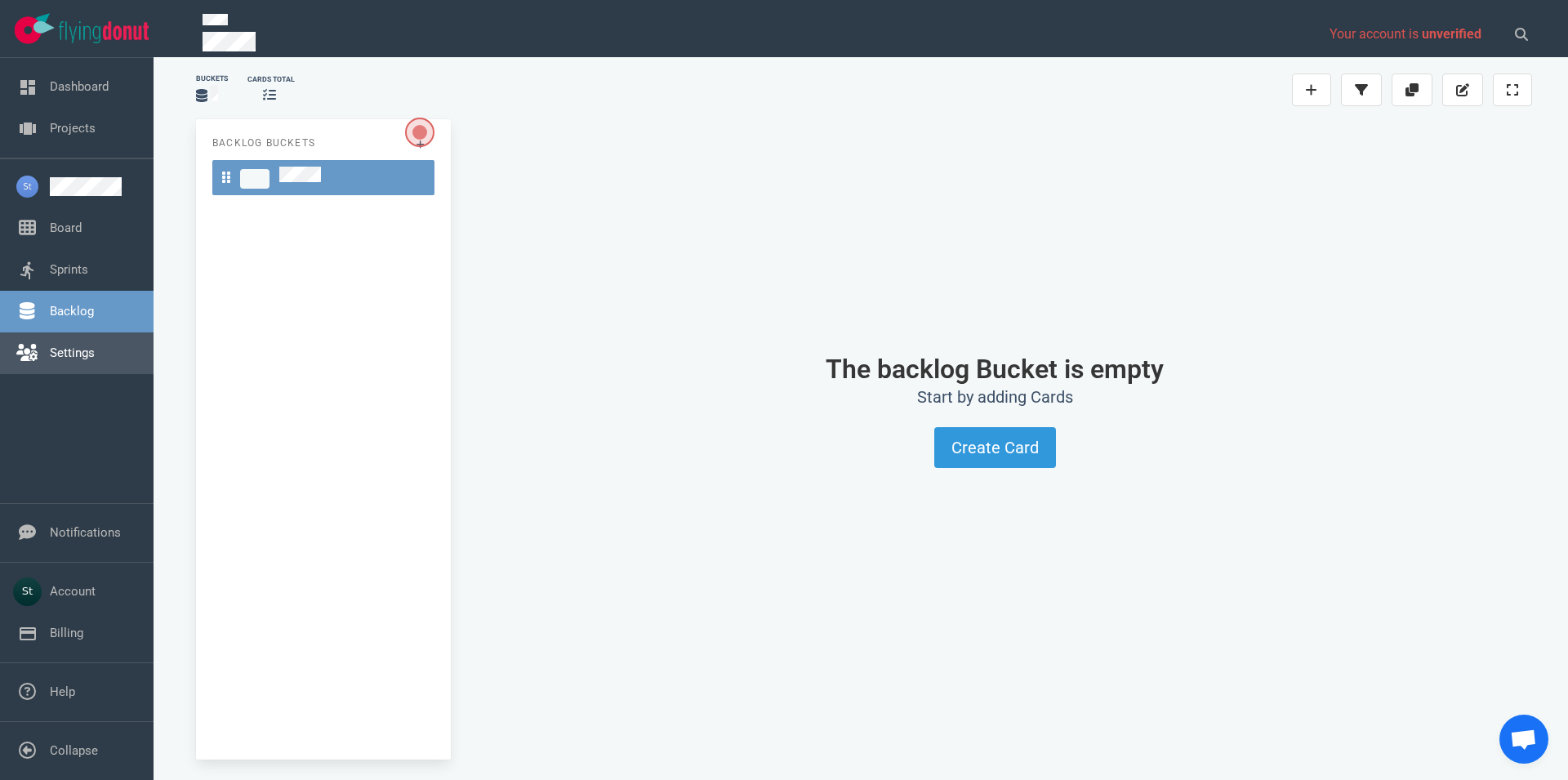
click at [95, 354] on link "Settings" at bounding box center [72, 353] width 45 height 15
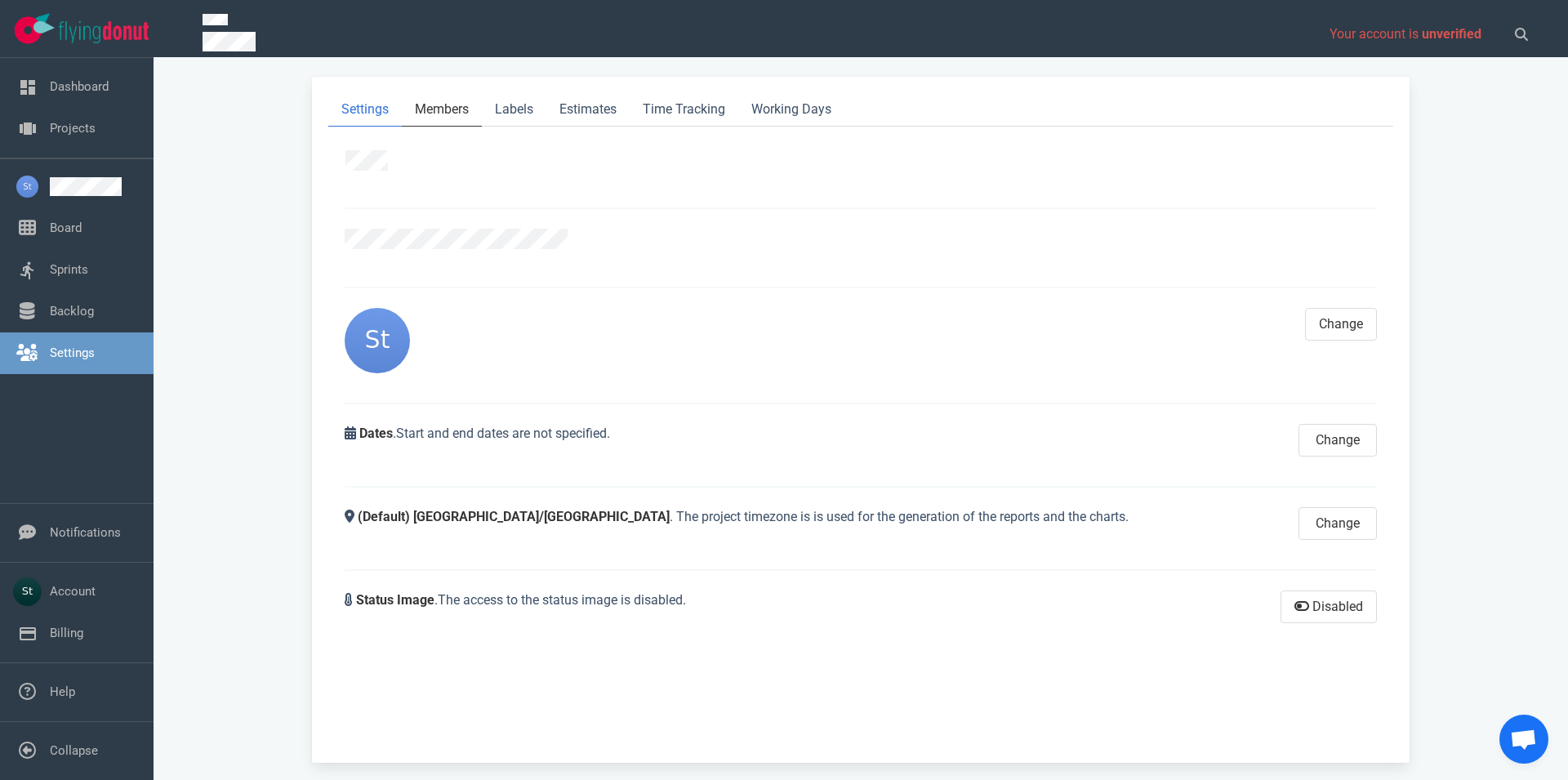
click at [453, 113] on link "Members" at bounding box center [442, 110] width 80 height 33
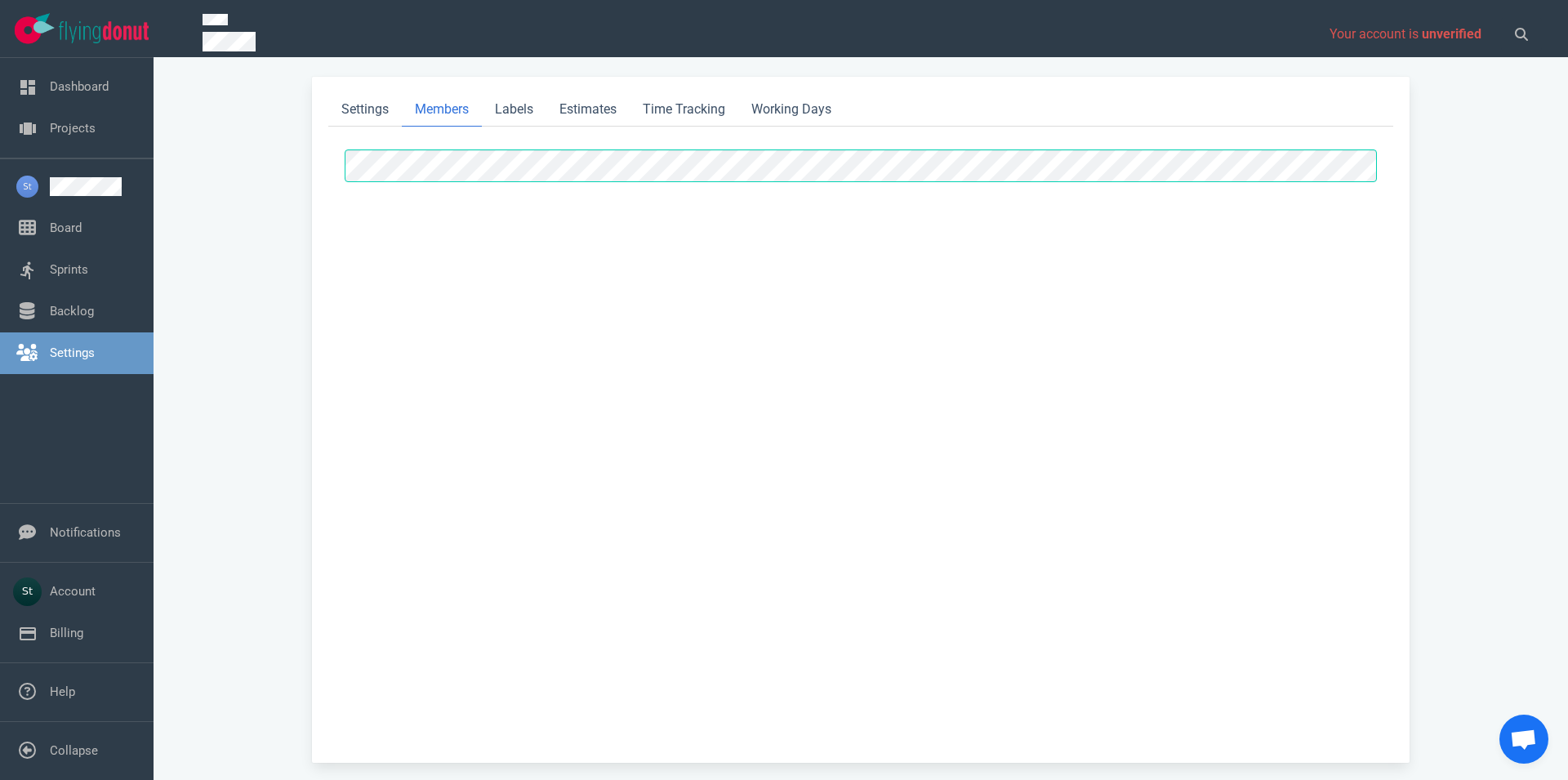
select select "2"
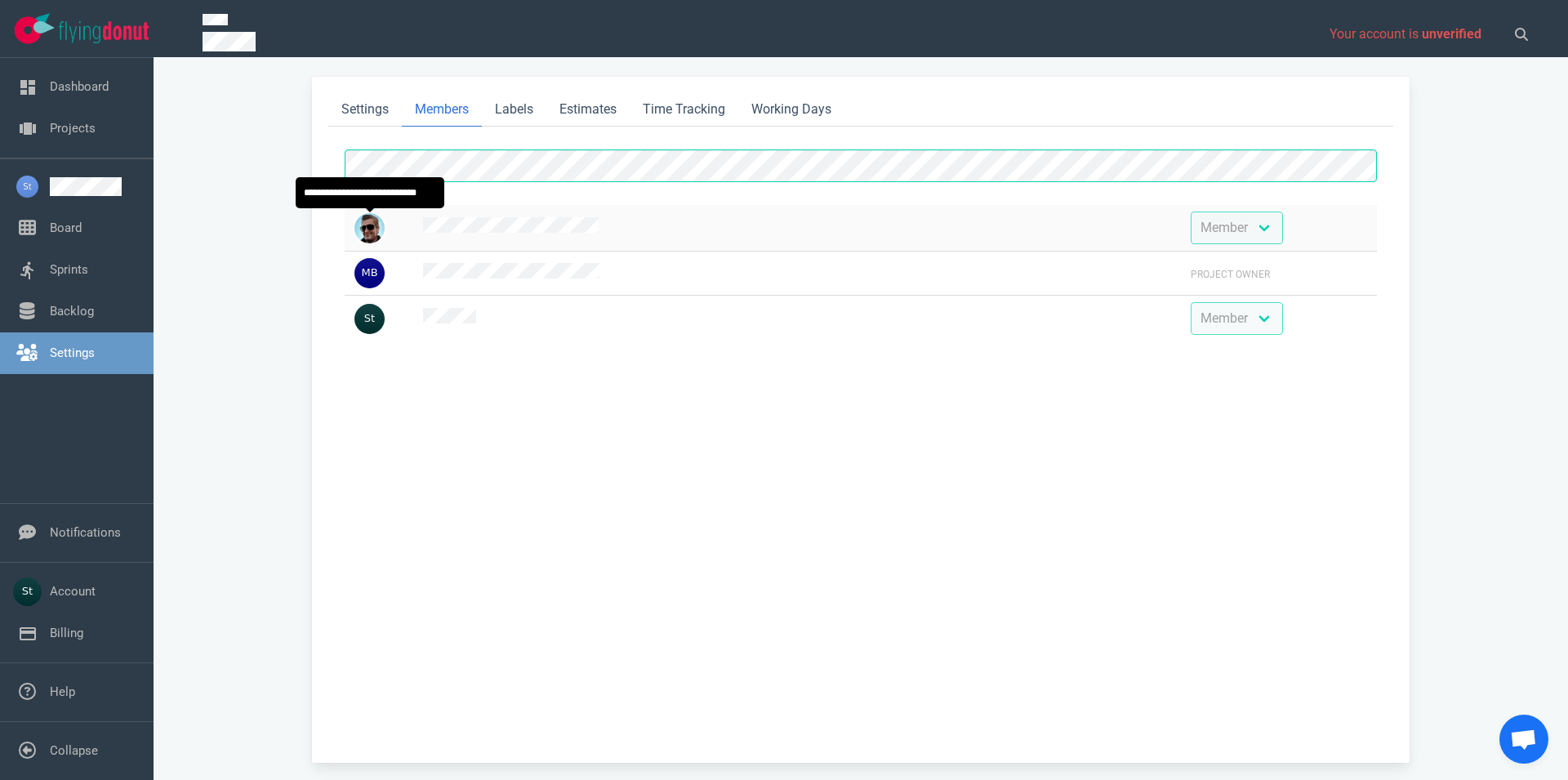
click at [369, 230] on img at bounding box center [370, 228] width 30 height 30
click at [95, 584] on link "Account" at bounding box center [73, 591] width 46 height 15
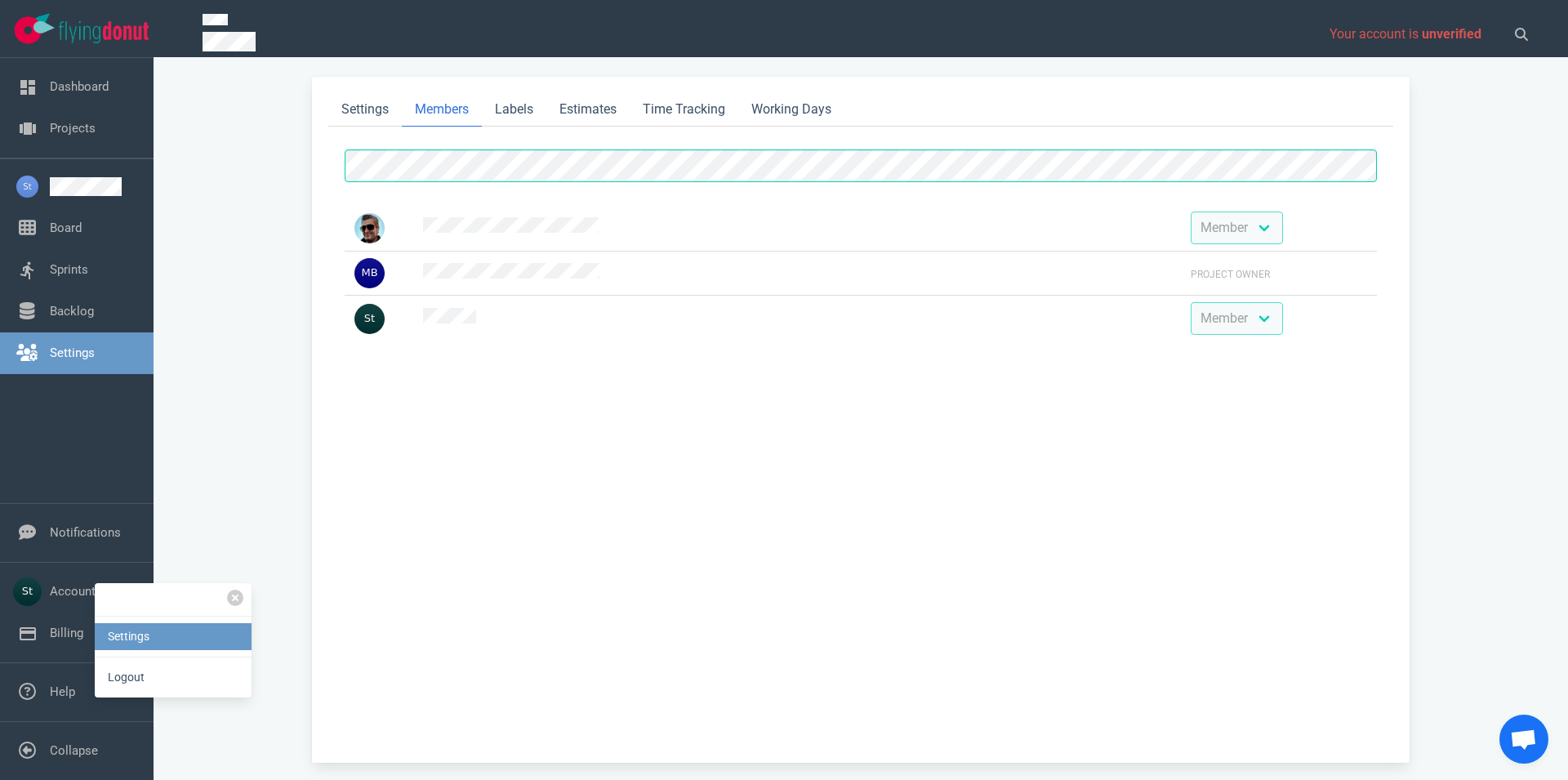
click at [200, 641] on link "Settings" at bounding box center [173, 636] width 157 height 27
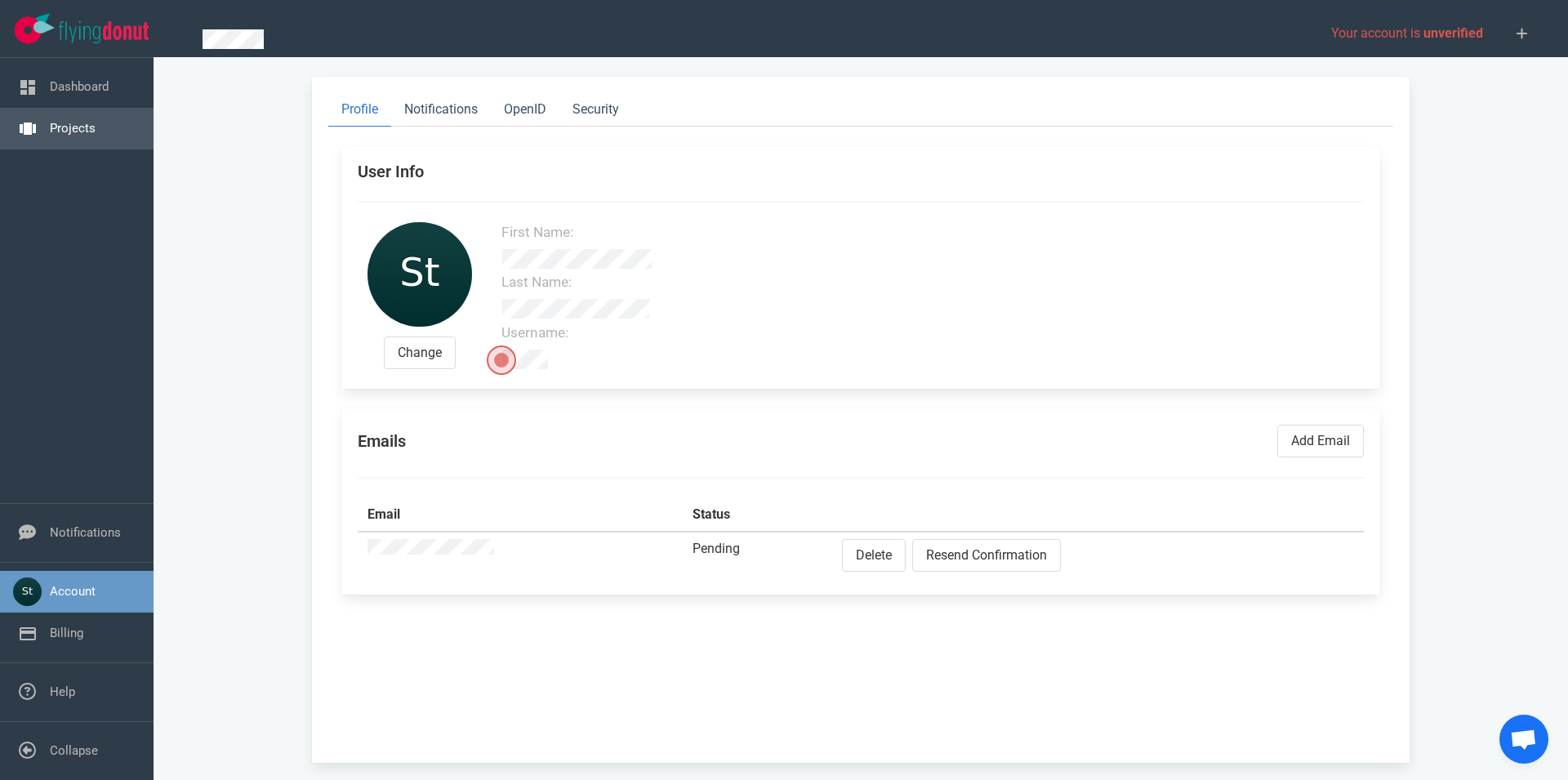
click at [67, 124] on link "Projects" at bounding box center [73, 128] width 46 height 15
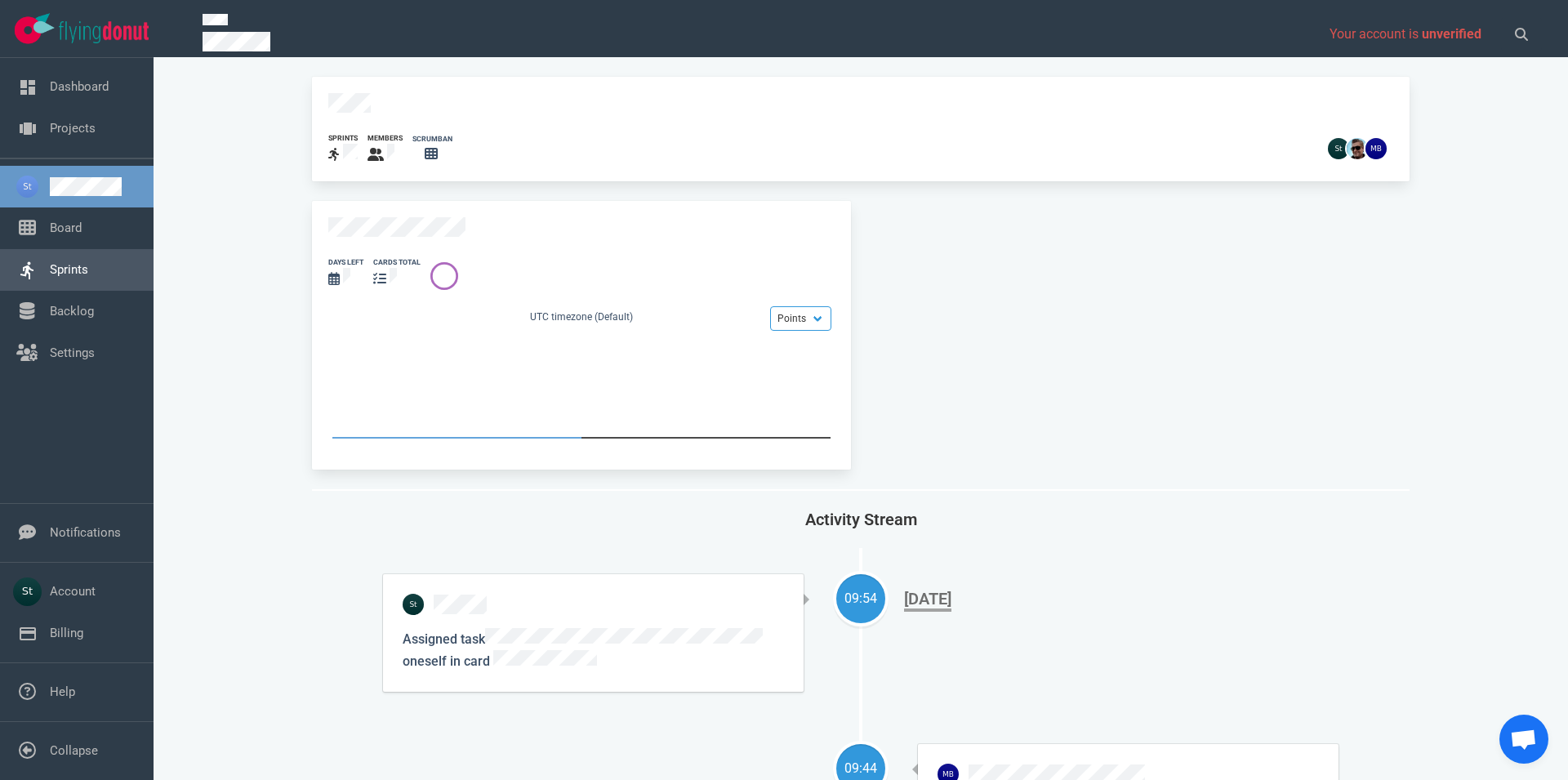
click at [76, 277] on link "Sprints" at bounding box center [69, 269] width 39 height 15
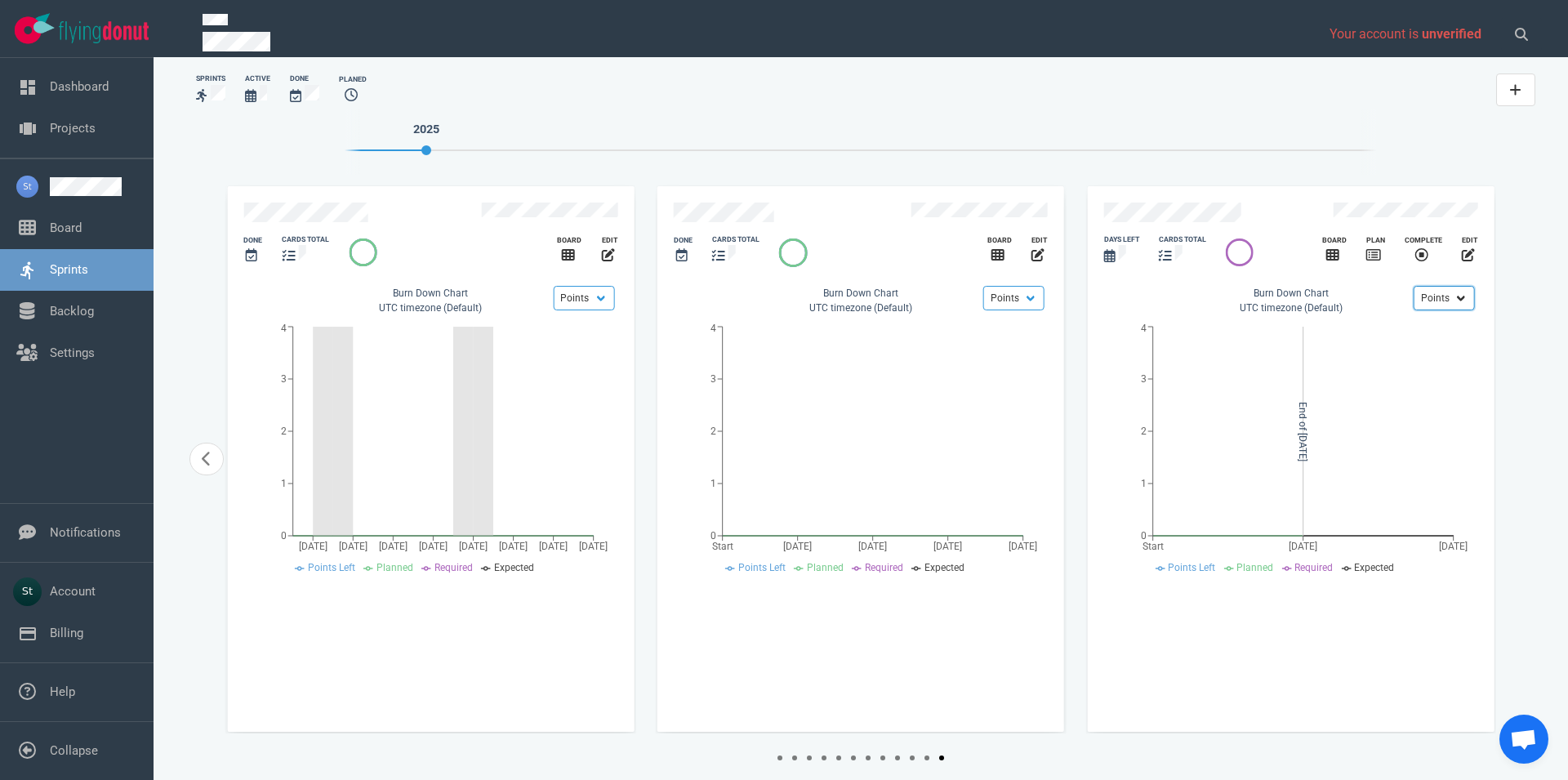
click at [1450, 292] on select "Points Hours" at bounding box center [1444, 298] width 61 height 25
drag, startPoint x: 428, startPoint y: 151, endPoint x: 512, endPoint y: 164, distance: 85.0
click at [512, 164] on div "2025" at bounding box center [861, 142] width 1032 height 65
click at [415, 149] on li "2025" at bounding box center [426, 135] width 69 height 32
drag, startPoint x: 429, startPoint y: 152, endPoint x: 372, endPoint y: 152, distance: 57.0
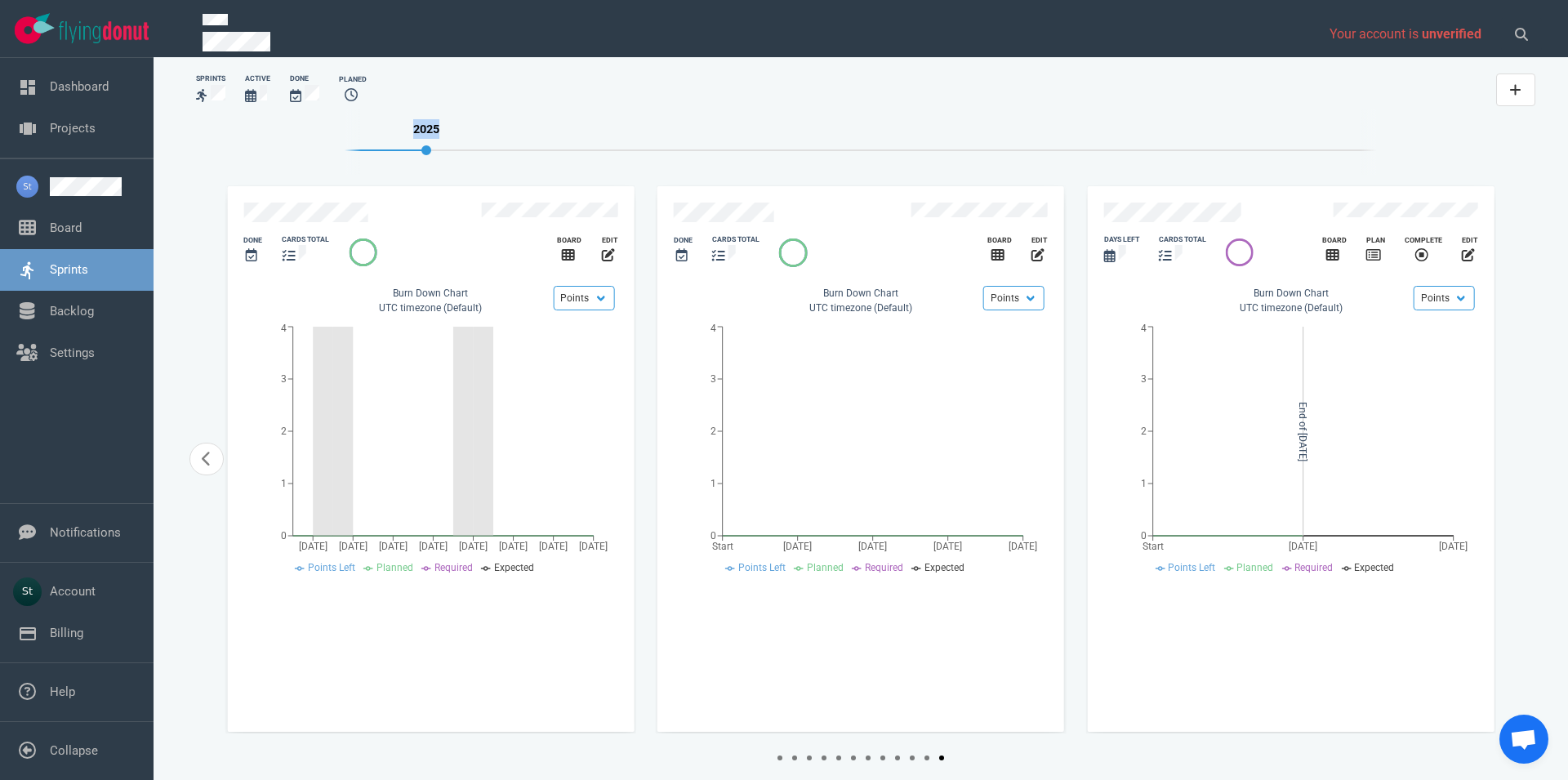
click at [372, 152] on div "2025" at bounding box center [861, 142] width 1032 height 65
drag, startPoint x: 424, startPoint y: 150, endPoint x: 520, endPoint y: 144, distance: 96.2
click at [520, 144] on div "2025" at bounding box center [861, 142] width 1032 height 65
click at [82, 232] on link "Board" at bounding box center [65, 228] width 32 height 15
